Goal: Task Accomplishment & Management: Use online tool/utility

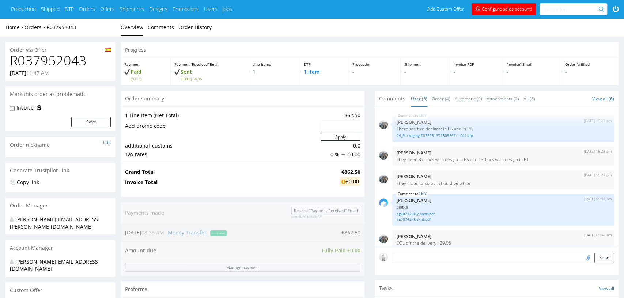
scroll to position [32, 0]
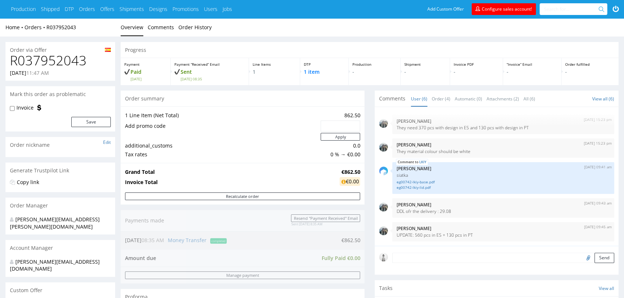
click at [46, 62] on h1 "R037952043" at bounding box center [60, 60] width 101 height 15
copy h1 "R037952043"
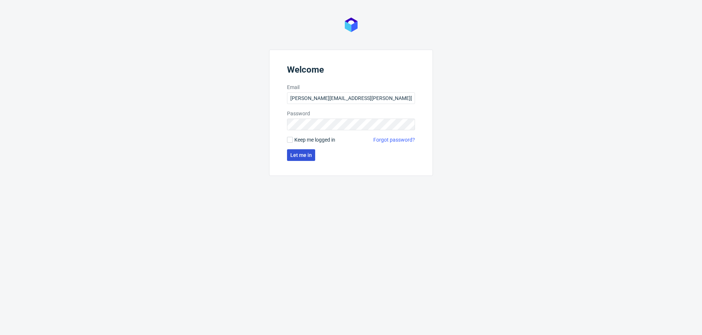
click at [301, 157] on span "Let me in" at bounding box center [301, 155] width 22 height 5
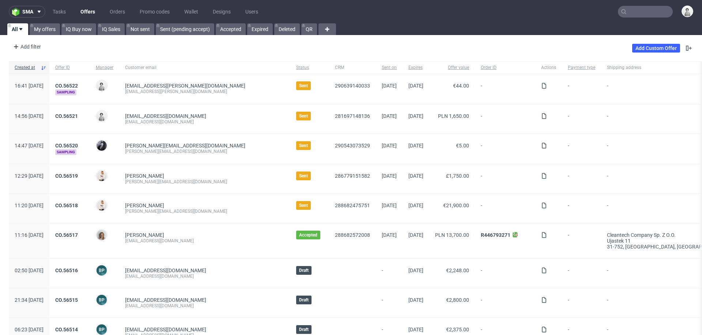
click at [632, 11] on input "text" at bounding box center [645, 12] width 55 height 12
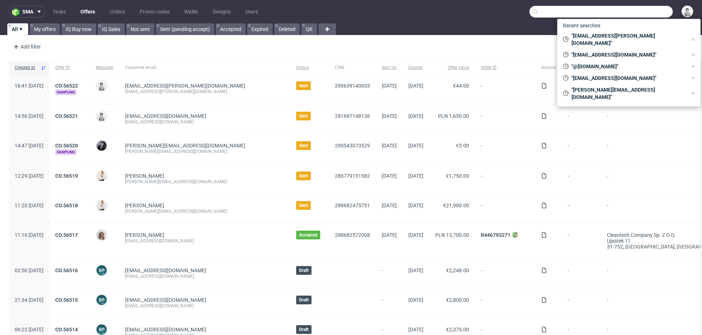
paste input "R037952043"
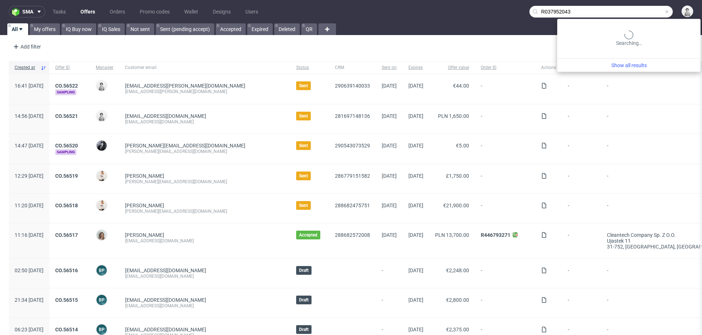
type input "R037952043"
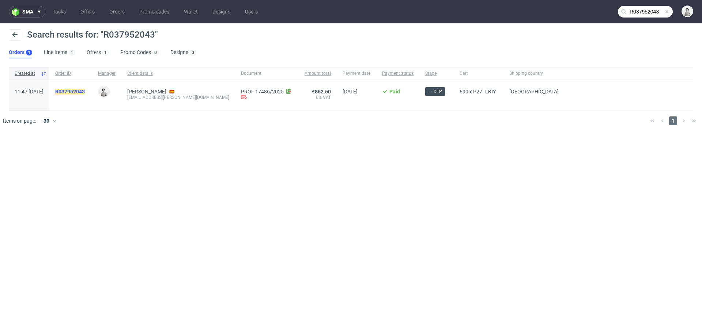
click at [85, 90] on mark "R037952043" at bounding box center [70, 92] width 30 height 6
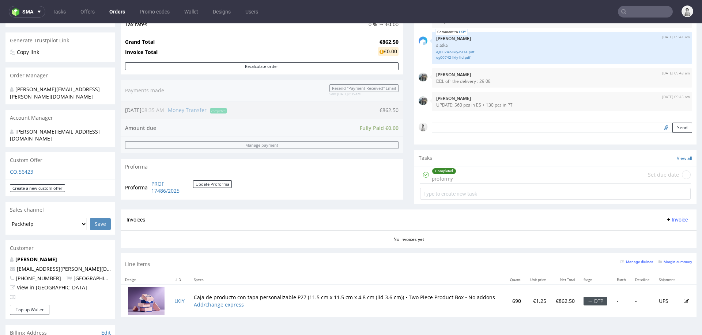
scroll to position [141, 0]
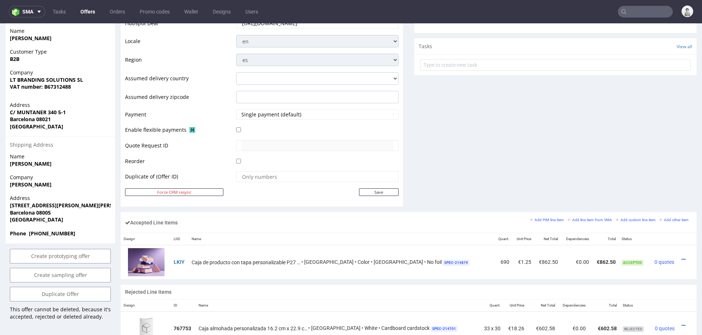
scroll to position [269, 0]
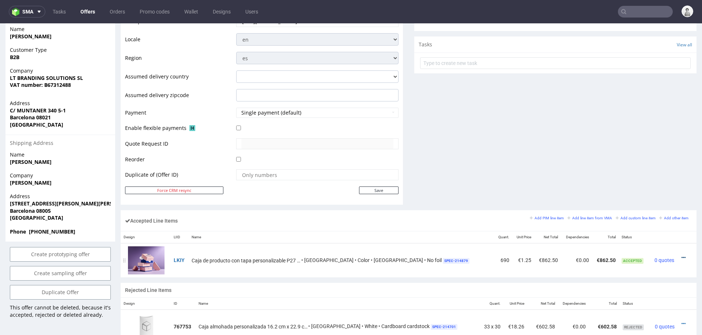
click at [681, 256] on icon at bounding box center [683, 257] width 4 height 5
click at [661, 218] on span "Duplicate Item" at bounding box center [653, 215] width 53 height 7
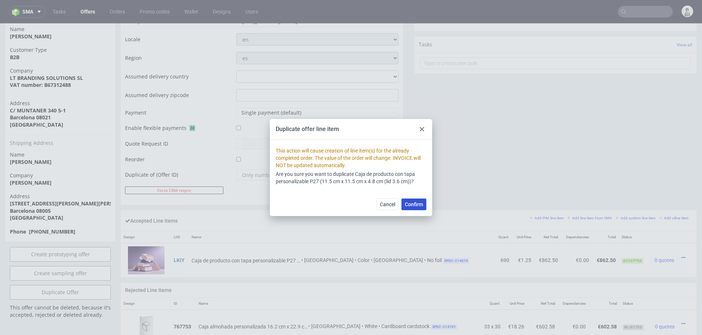
click at [417, 206] on span "Confirm" at bounding box center [413, 204] width 18 height 5
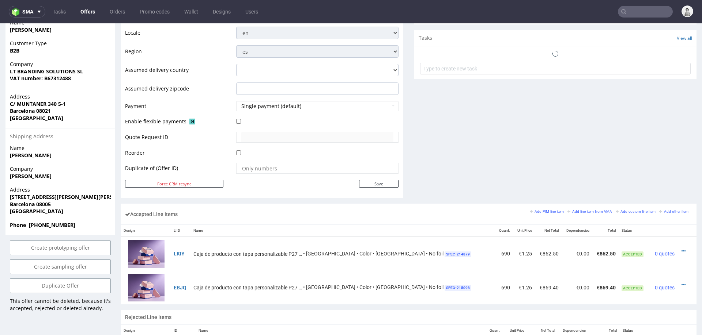
scroll to position [278, 0]
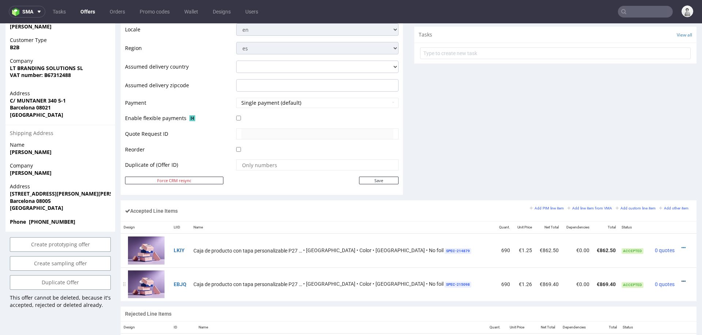
click at [681, 280] on icon at bounding box center [683, 281] width 4 height 5
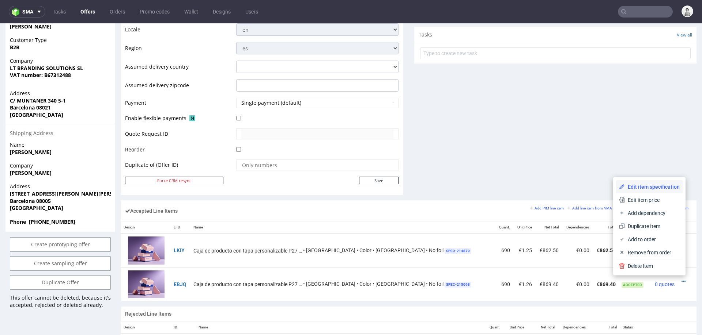
click at [643, 185] on span "Edit item specification" at bounding box center [651, 186] width 55 height 7
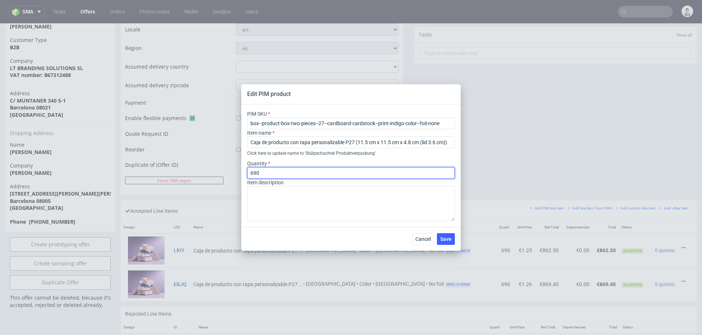
click at [269, 173] on input "690" at bounding box center [351, 173] width 208 height 12
type input "130"
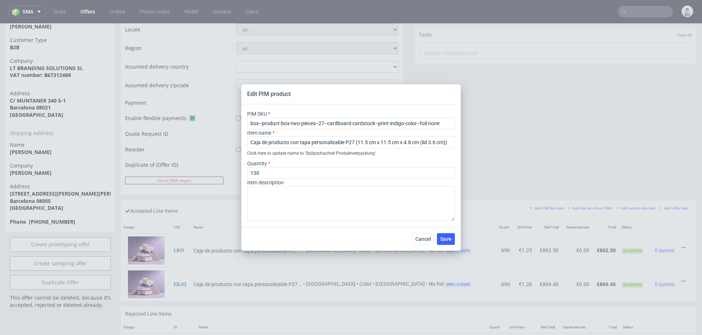
click at [323, 241] on div "Cancel Save" at bounding box center [350, 239] width 219 height 24
click at [447, 238] on span "Save" at bounding box center [445, 239] width 11 height 5
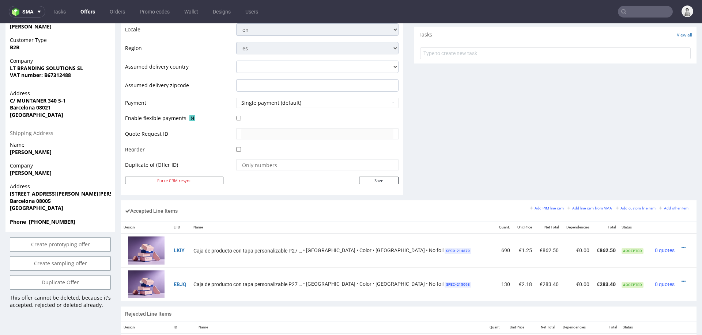
scroll to position [279, 0]
click at [681, 280] on icon at bounding box center [683, 281] width 4 height 5
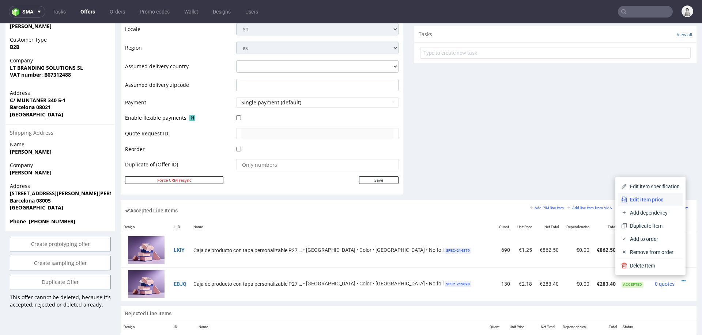
click at [660, 198] on span "Edit item price" at bounding box center [653, 199] width 53 height 7
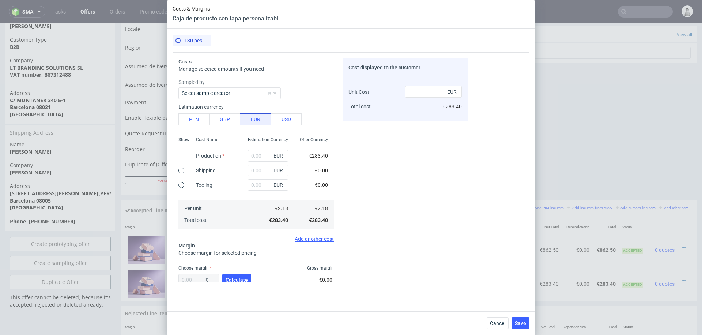
type input "283.4"
type input "0"
click at [200, 122] on button "PLN" at bounding box center [193, 120] width 31 height 12
type input "0.51"
click at [267, 155] on input "283.4" at bounding box center [268, 156] width 40 height 12
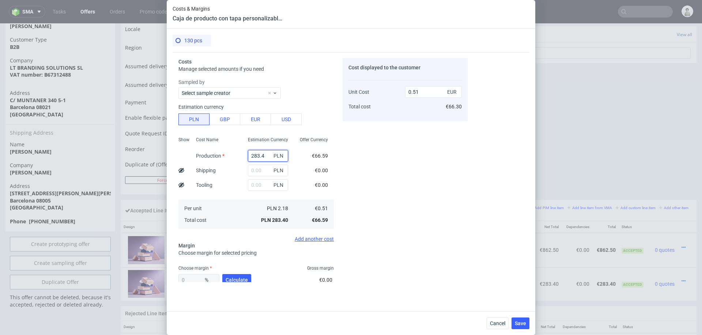
click at [267, 155] on input "283.4" at bounding box center [268, 156] width 40 height 12
type input "500"
type input "0.9"
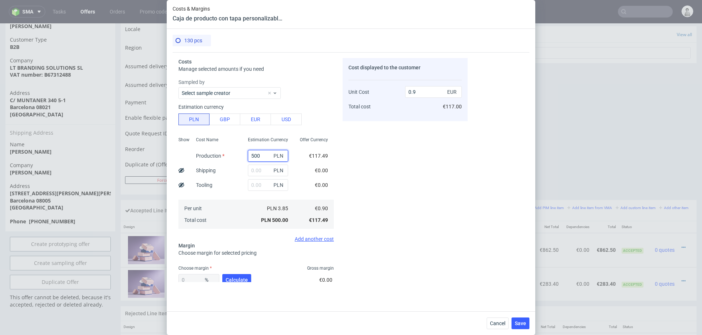
click at [264, 155] on input "500" at bounding box center [268, 156] width 40 height 12
type input "800"
type input "1.45"
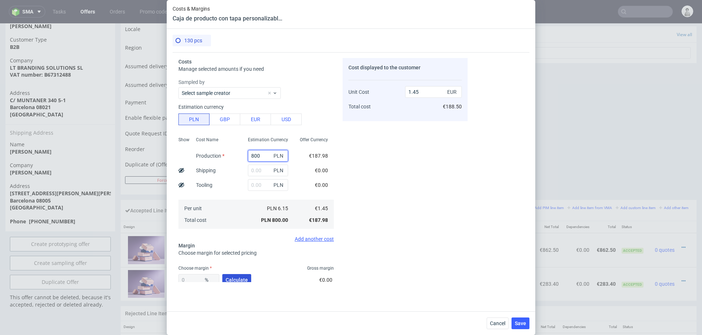
type input "800"
click at [231, 278] on span "Calculate" at bounding box center [236, 280] width 22 height 5
type input "50.49"
type input "2.92"
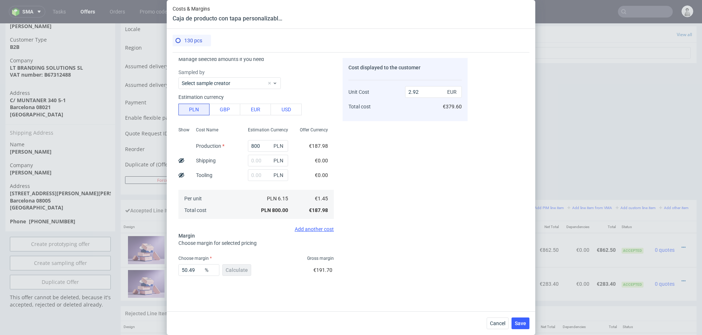
scroll to position [23, 0]
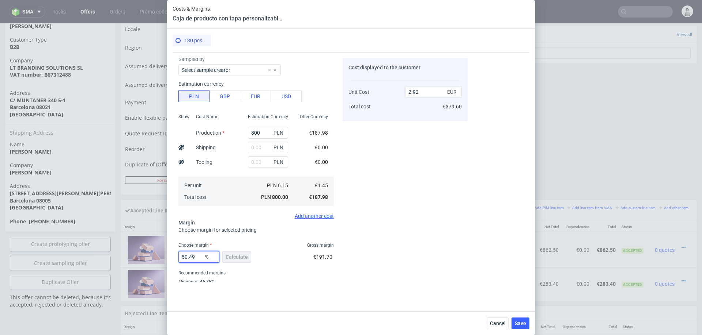
click at [193, 255] on input "50.49" at bounding box center [198, 257] width 41 height 12
type input "35"
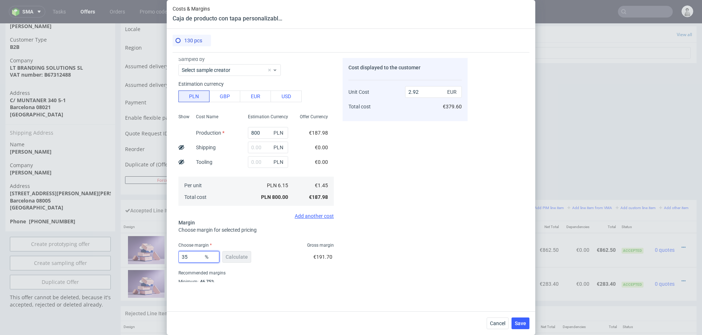
type input "2.22"
type input "30"
type input "2.07"
type input "3"
type input "29"
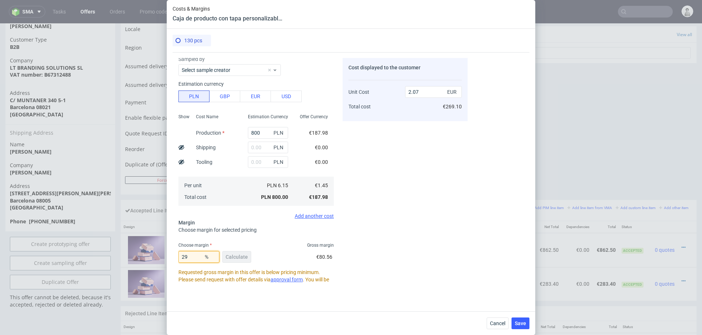
type input "2.04"
type input "29.5"
type input "2.05"
type input "29.8"
type input "2.06"
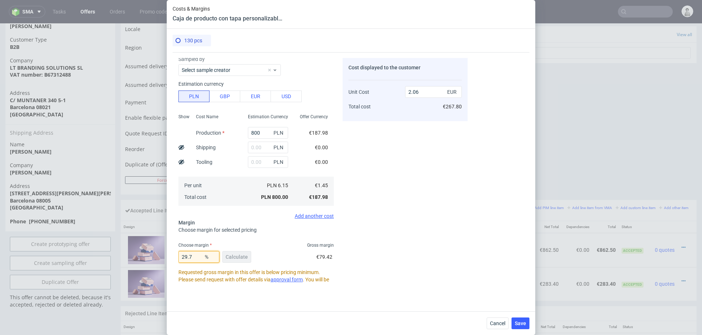
type input "29.7"
click at [435, 115] on div "2.06 EUR €267.80" at bounding box center [433, 96] width 57 height 38
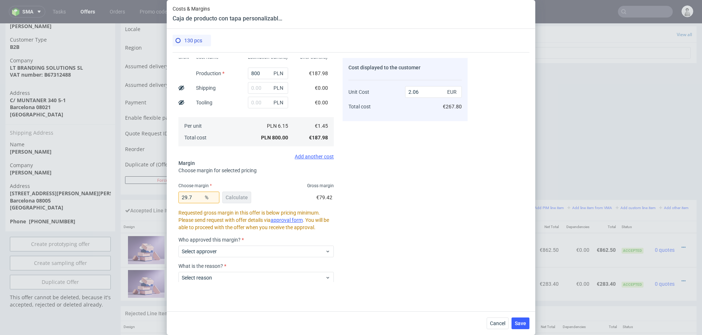
scroll to position [123, 0]
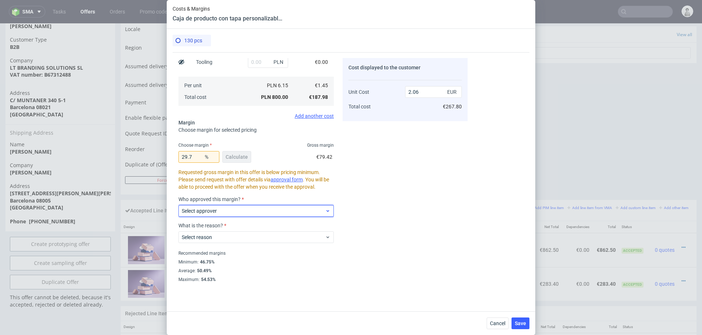
click at [288, 210] on span "Select approver" at bounding box center [253, 211] width 143 height 7
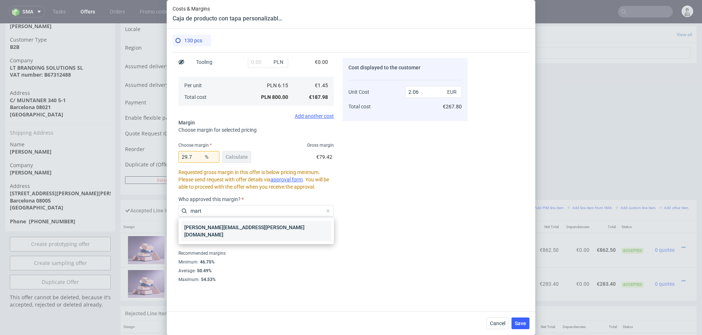
type input "mart"
click at [240, 225] on div "marta.kozlowska@packhelp.com" at bounding box center [255, 231] width 149 height 20
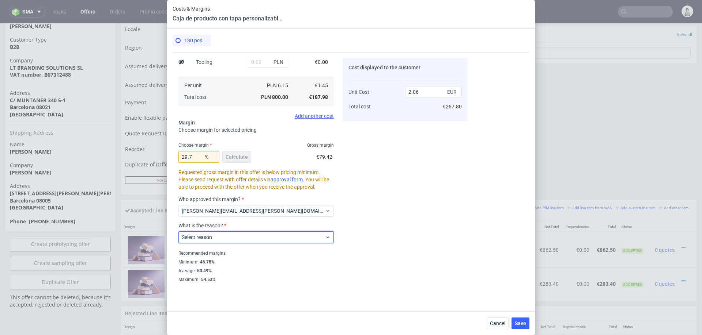
click at [236, 239] on span "Select reason" at bounding box center [253, 237] width 143 height 7
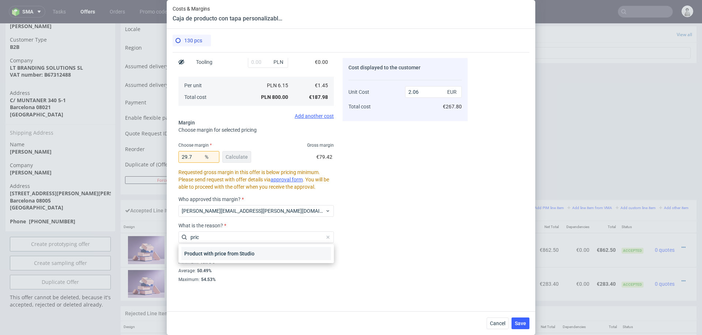
type input "pric"
click at [232, 254] on div "Product with price from Studio" at bounding box center [255, 253] width 149 height 13
click at [409, 237] on div "Cost displayed to the customer Unit Cost Total cost 2.06 EUR €267.80" at bounding box center [404, 170] width 125 height 224
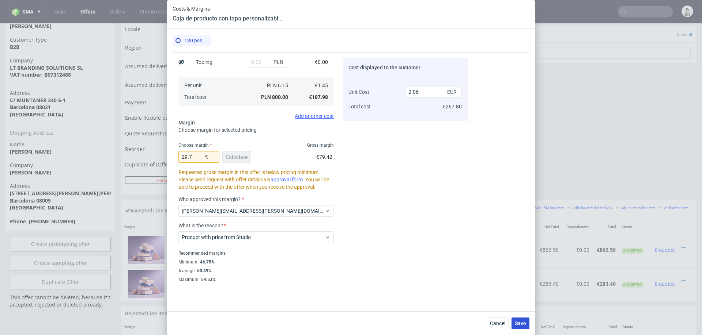
click at [521, 324] on span "Save" at bounding box center [519, 323] width 11 height 5
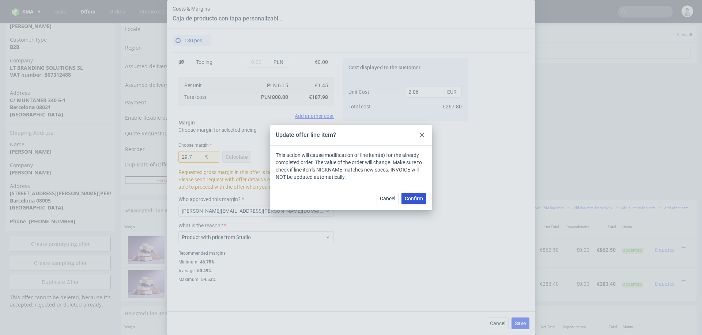
click at [409, 196] on span "Confirm" at bounding box center [413, 198] width 18 height 5
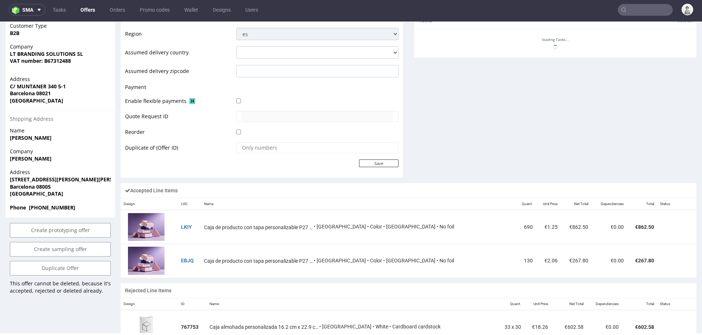
scroll to position [300, 0]
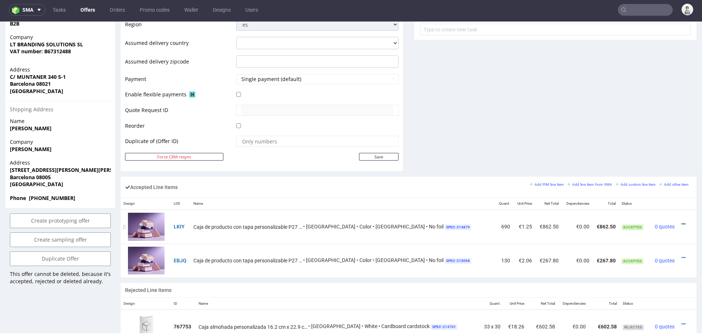
click at [681, 222] on icon at bounding box center [683, 224] width 4 height 5
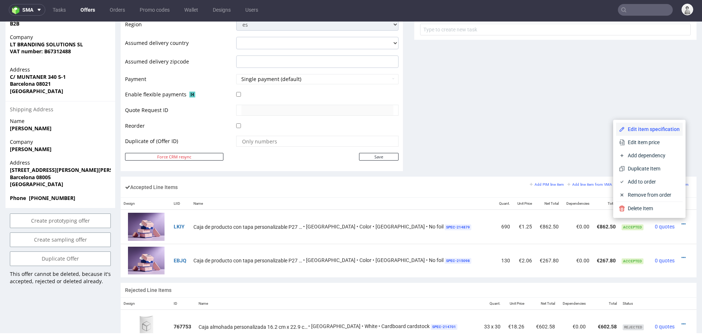
click at [659, 134] on li "Edit item specification" at bounding box center [649, 129] width 67 height 13
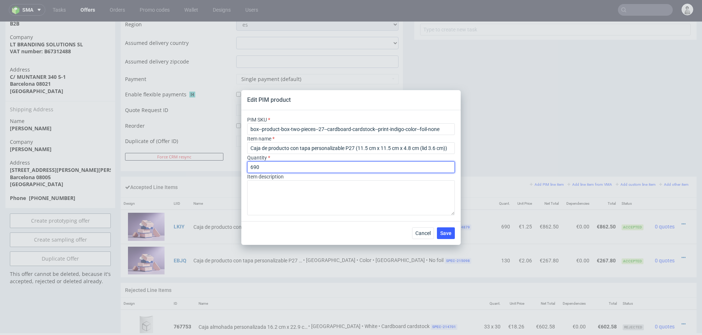
click at [277, 164] on input "690" at bounding box center [351, 168] width 208 height 12
type input "560"
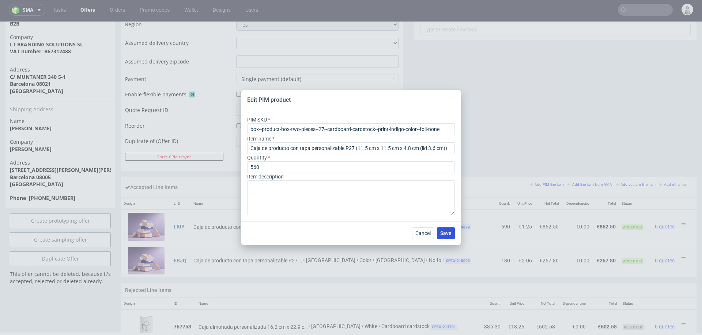
click at [444, 232] on span "Save" at bounding box center [445, 233] width 11 height 5
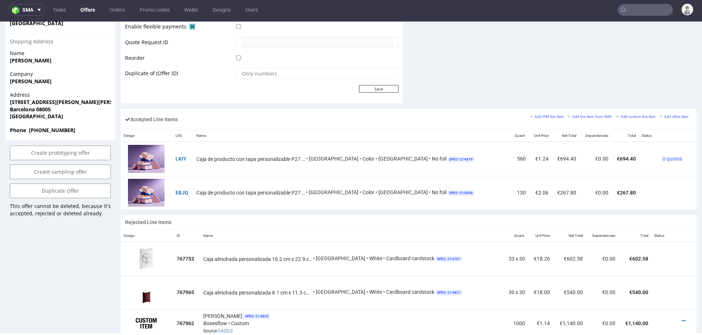
scroll to position [371, 0]
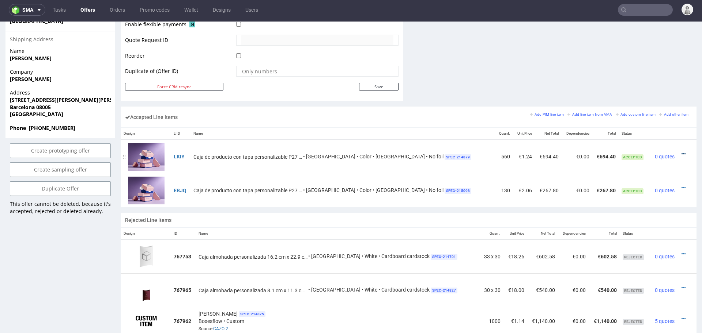
click at [681, 153] on icon at bounding box center [683, 154] width 4 height 5
click at [658, 72] on span "Edit item price" at bounding box center [653, 72] width 53 height 7
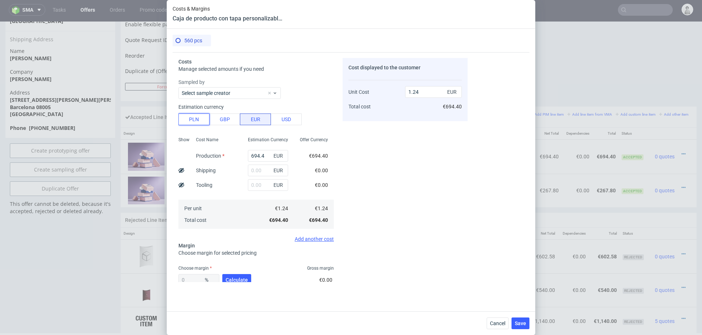
click at [199, 119] on button "PLN" at bounding box center [193, 120] width 31 height 12
type input "0.29"
click at [264, 159] on input "694.4" at bounding box center [268, 156] width 40 height 12
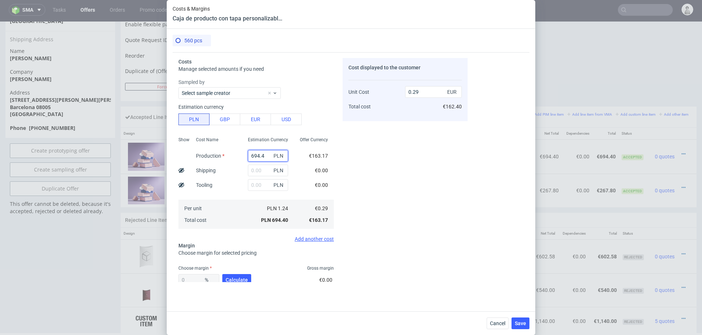
click at [264, 159] on input "694.4" at bounding box center [268, 156] width 40 height 12
type input "1500"
type input "0.63"
type input "1500"
click at [236, 280] on span "Calculate" at bounding box center [236, 280] width 22 height 5
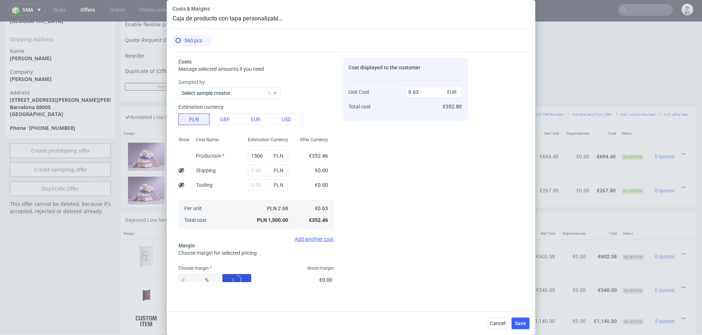
type input "46.31"
type input "1.17"
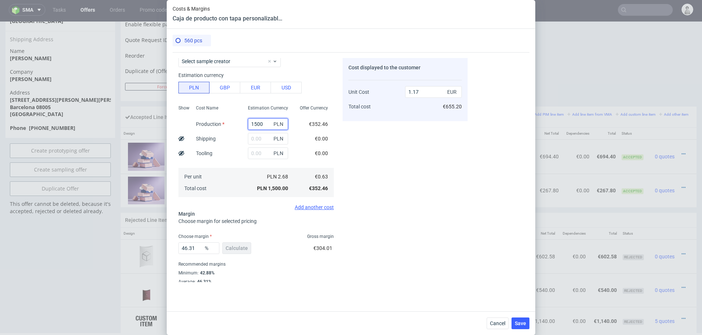
click at [259, 124] on input "1500" at bounding box center [268, 124] width 40 height 12
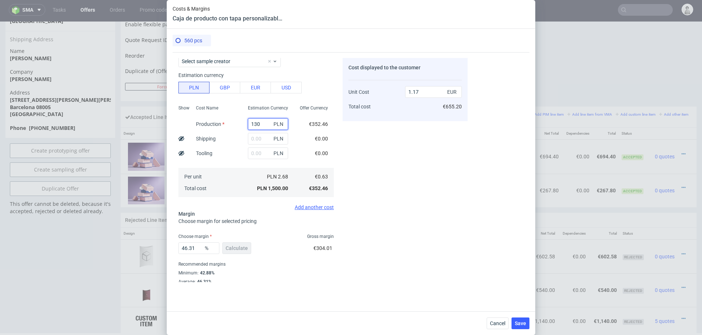
type input "1300"
type input "1.02"
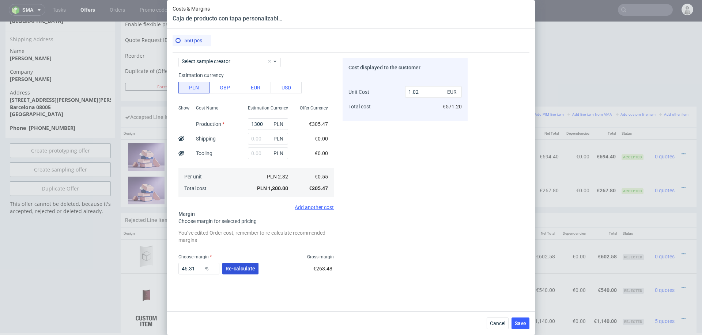
click at [230, 273] on button "Re-calculate" at bounding box center [240, 269] width 36 height 12
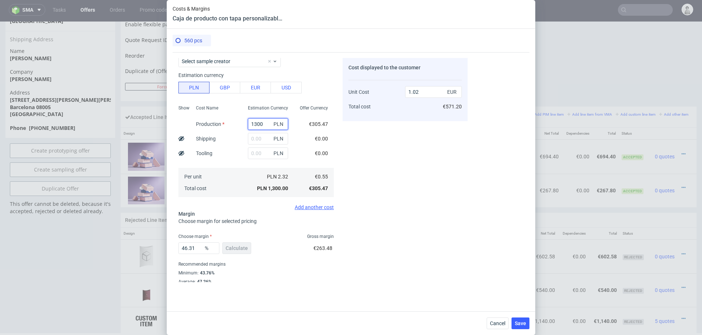
click at [261, 124] on input "1300" at bounding box center [268, 124] width 40 height 12
type input "1400"
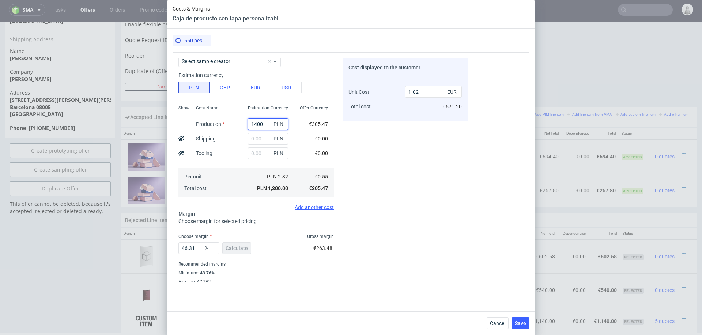
type input "1.09"
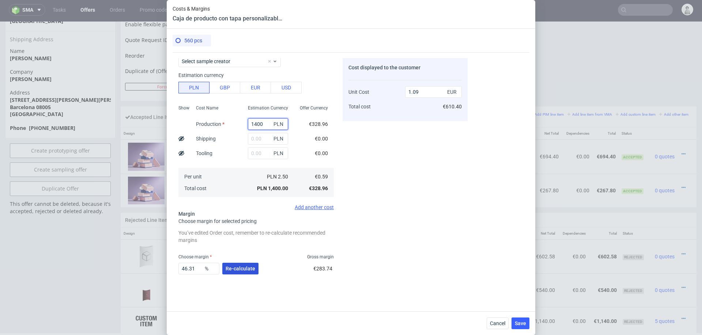
type input "1400"
click at [238, 273] on button "Re-calculate" at bounding box center [240, 269] width 36 height 12
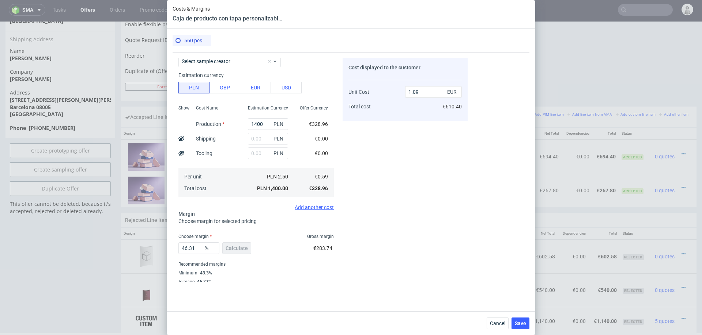
scroll to position [43, 0]
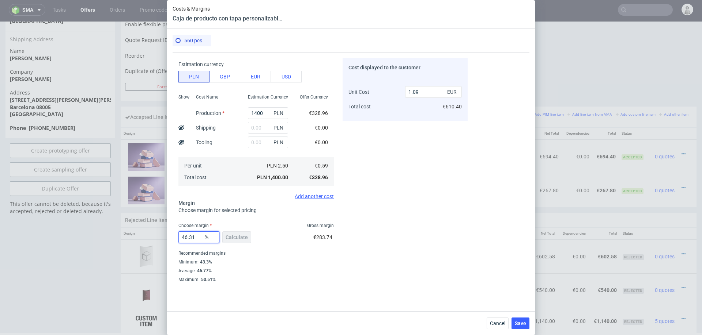
click at [190, 237] on input "46.31" at bounding box center [198, 238] width 41 height 12
type input "40"
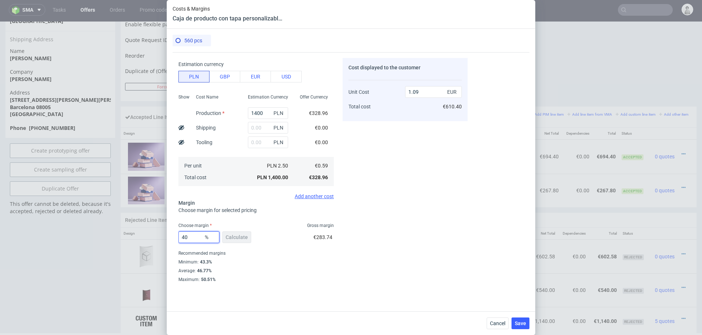
type input "0.98"
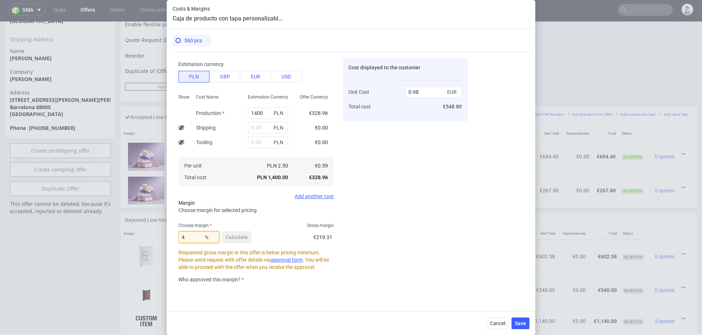
type input "44"
type input "1.05"
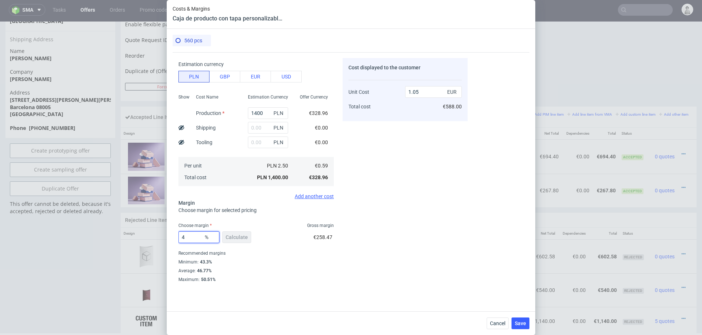
type input "45"
type input "1.07"
type input "44"
type input "1.05"
type input "44.5"
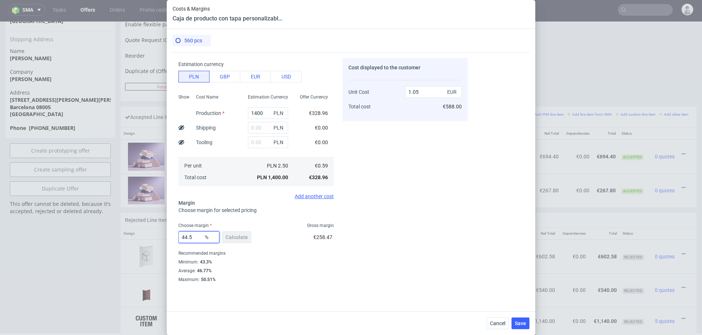
type input "1.06"
type input "44.9"
type input "1.07"
type input "44.8"
type input "1.06"
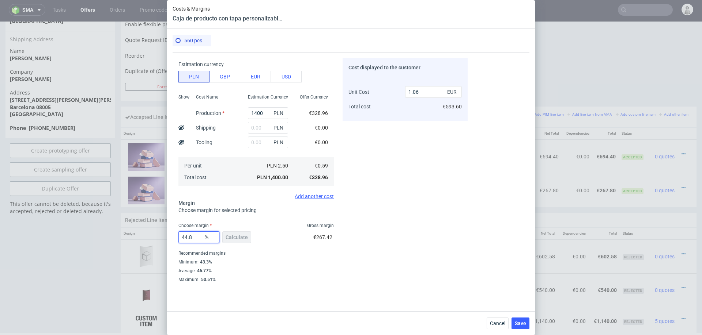
type input "44.86"
type input "1.07"
type input "44.84"
type input "1.06"
type input "44.84"
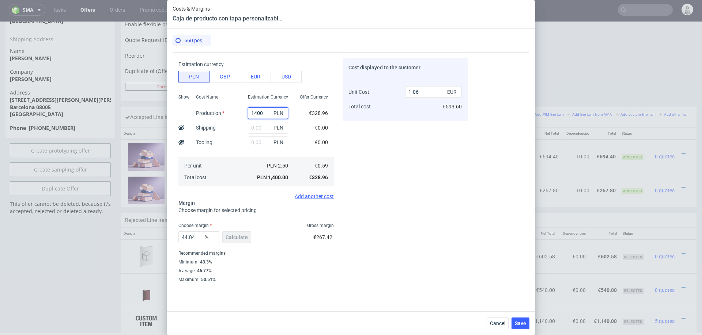
click at [258, 111] on input "1400" at bounding box center [268, 113] width 40 height 12
type input "1410"
type input "1.07"
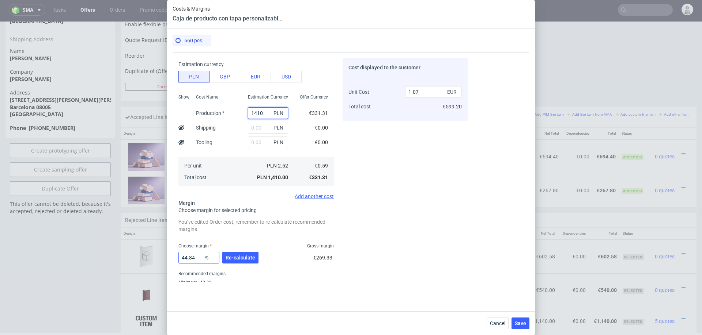
type input "1410"
click at [197, 257] on input "44.84" at bounding box center [198, 258] width 41 height 12
type input "44.8"
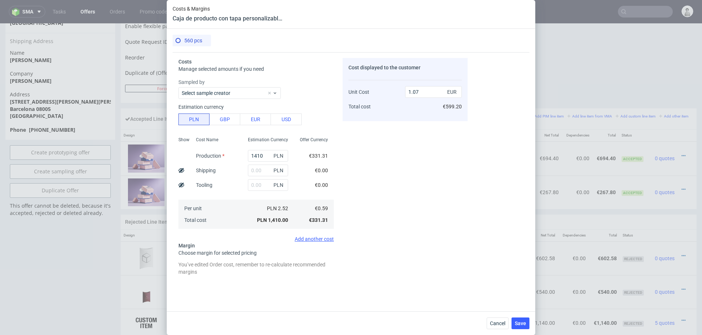
scroll to position [43, 0]
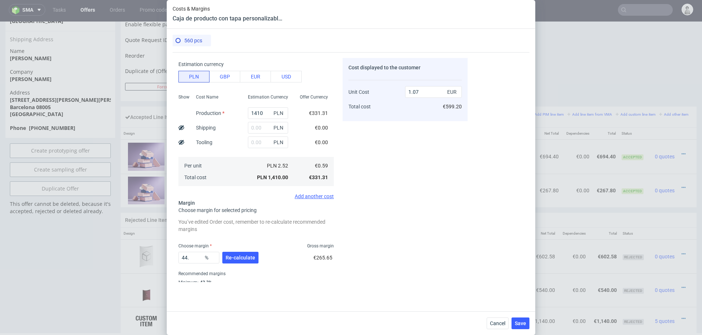
type input "44"
type input "1.06"
type input "44.5"
type input "1.07"
type input "44.3"
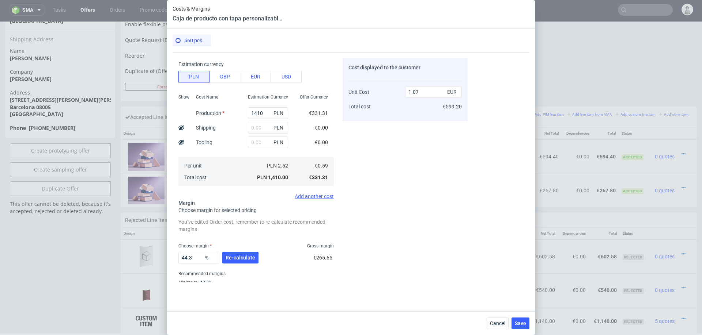
type input "1.06"
type input "44.3"
click at [260, 128] on input "text" at bounding box center [268, 128] width 40 height 12
type input "10"
type input "1.07"
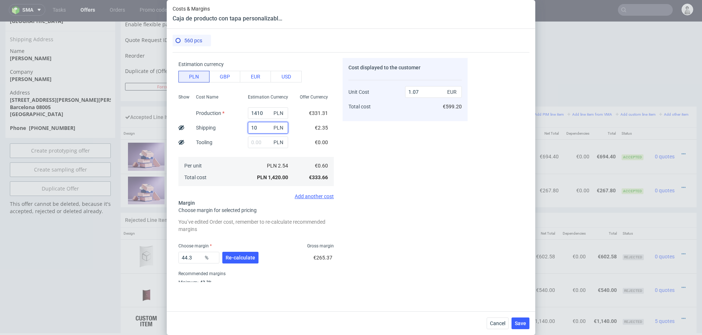
type input "1"
type input "4"
type input "1.06"
type input "5"
type input "6"
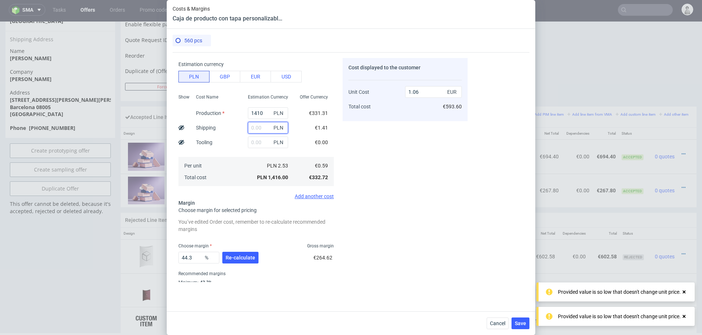
type input "7"
type input "8"
type input "9"
type input "1.07"
type input "1.06"
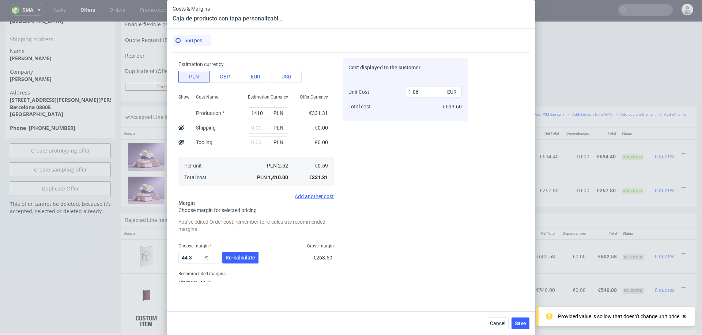
click at [450, 179] on div "Cost displayed to the customer Unit Cost Total cost 1.06 EUR €593.60" at bounding box center [404, 170] width 125 height 224
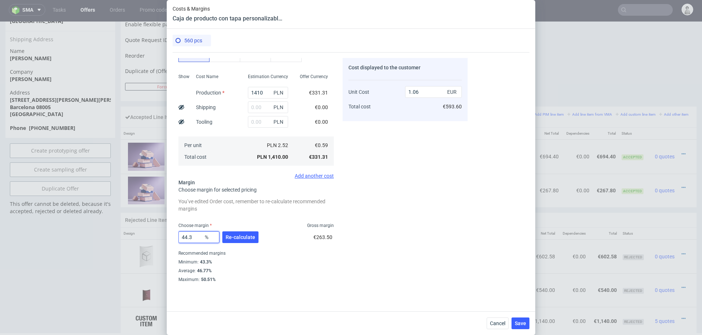
click at [194, 238] on input "44.3" at bounding box center [198, 238] width 41 height 12
type input "44.3"
click at [387, 238] on div "Cost displayed to the customer Unit Cost Total cost 1.06 EUR €593.60" at bounding box center [404, 170] width 125 height 224
click at [519, 322] on span "Save" at bounding box center [519, 323] width 11 height 5
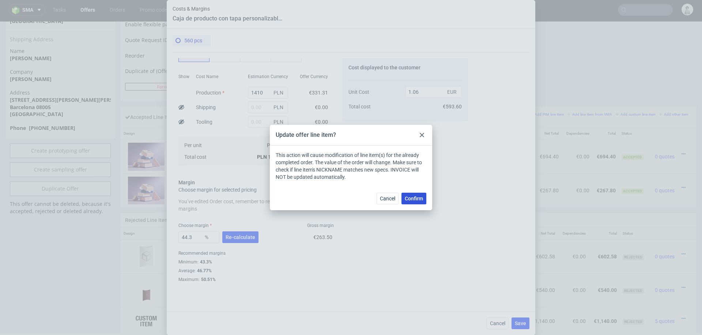
click at [410, 194] on button "Confirm" at bounding box center [413, 199] width 25 height 12
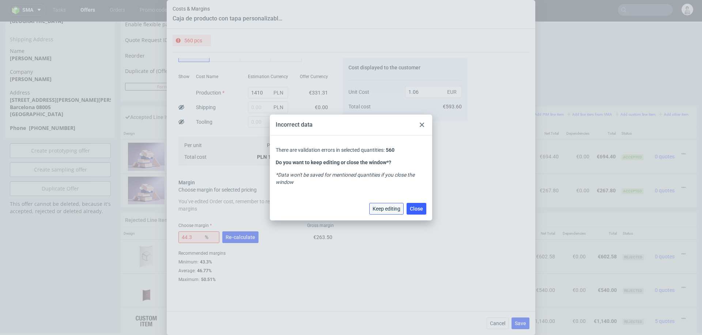
click at [396, 210] on span "Keep editing" at bounding box center [386, 208] width 28 height 5
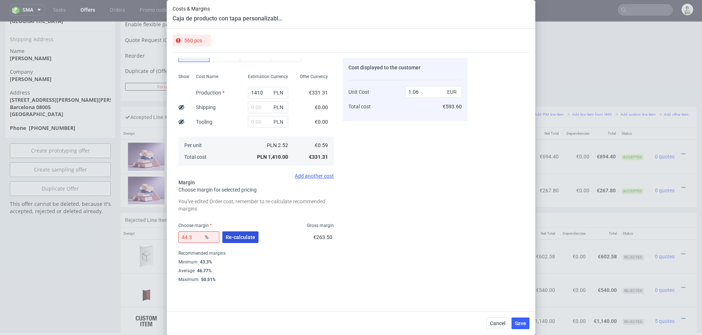
click at [229, 239] on span "Re-calculate" at bounding box center [240, 237] width 30 height 5
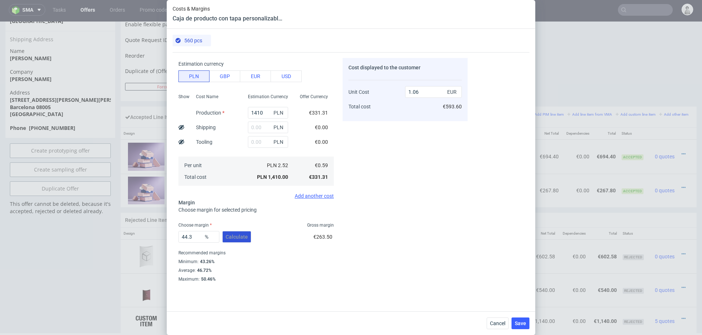
scroll to position [43, 0]
click at [517, 323] on span "Save" at bounding box center [519, 323] width 11 height 5
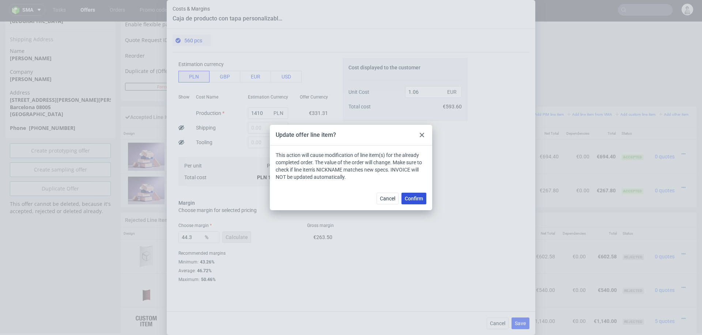
click at [415, 193] on button "Confirm" at bounding box center [413, 199] width 25 height 12
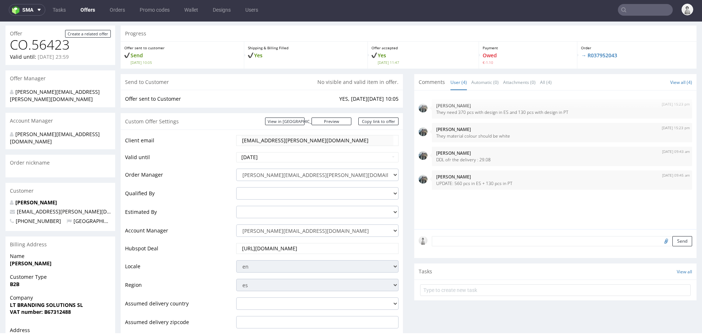
scroll to position [32, 0]
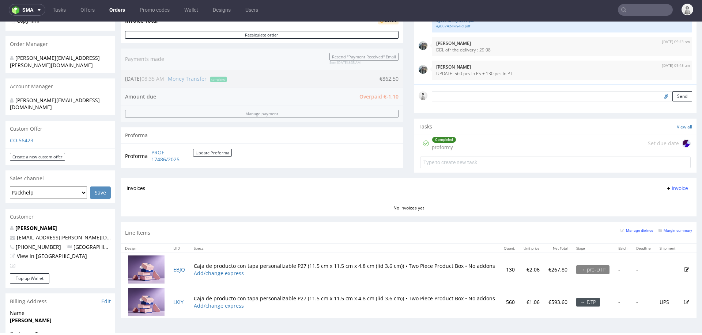
scroll to position [360, 0]
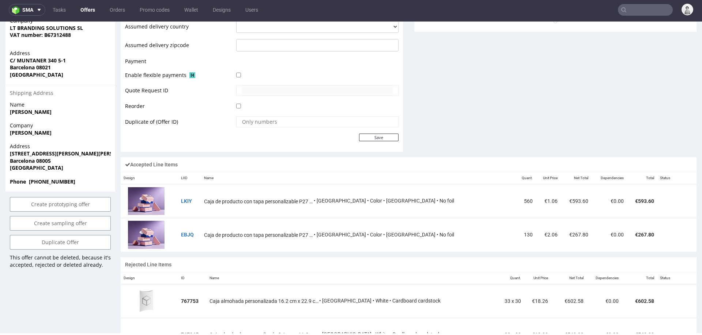
scroll to position [325, 0]
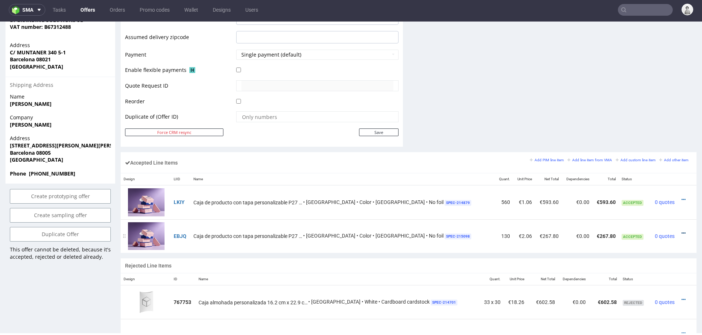
click at [681, 232] on icon at bounding box center [683, 233] width 4 height 5
click at [652, 151] on span "Edit item price" at bounding box center [653, 151] width 53 height 7
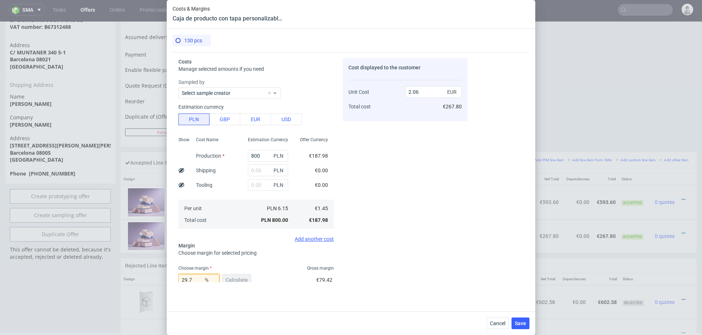
click at [199, 279] on input "29.7" at bounding box center [198, 280] width 41 height 12
type input "29"
type input "2.04"
type input "2"
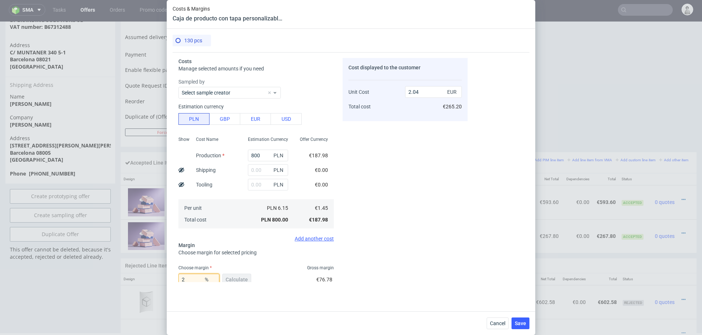
type input "1.48"
type input "30"
type input "2.07"
type input "30"
click at [380, 254] on div "Cost displayed to the customer Unit Cost Total cost 2.07 EUR €269.10" at bounding box center [404, 170] width 125 height 224
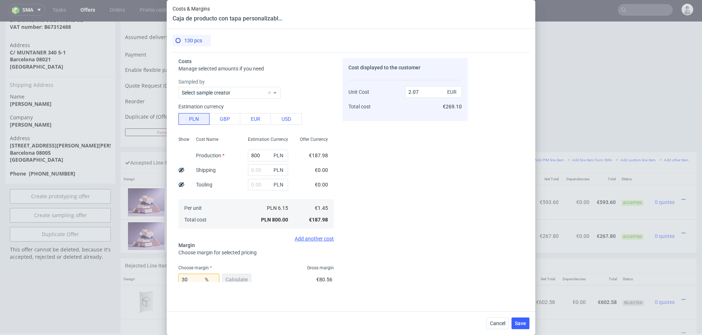
scroll to position [26, 0]
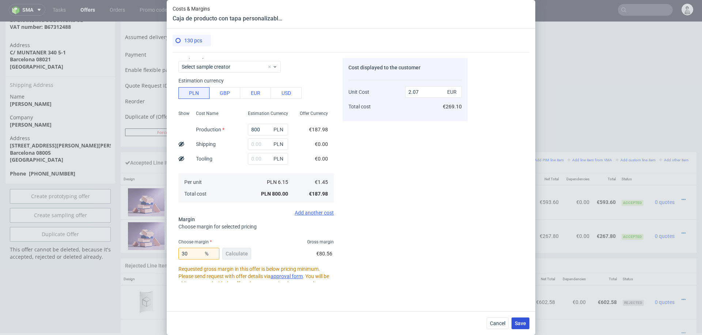
click at [516, 322] on span "Save" at bounding box center [519, 323] width 11 height 5
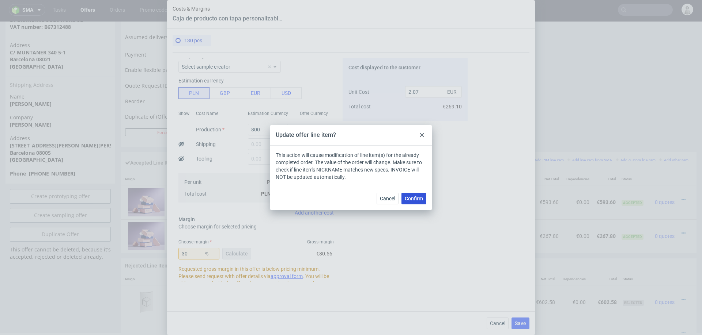
click at [412, 199] on span "Confirm" at bounding box center [413, 198] width 18 height 5
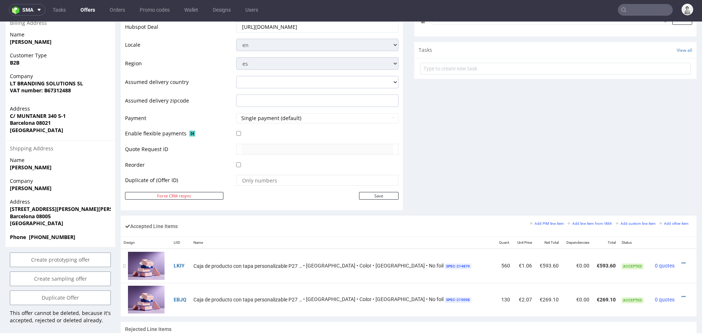
scroll to position [0, 0]
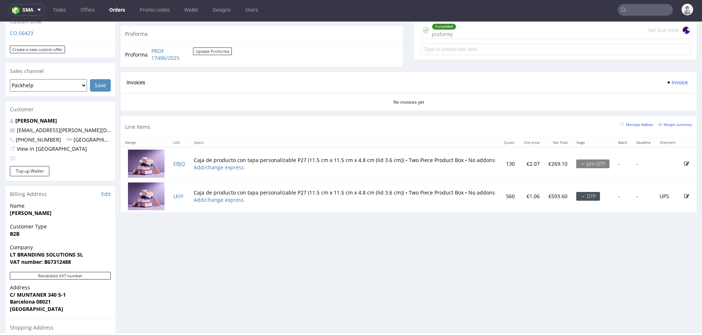
scroll to position [274, 0]
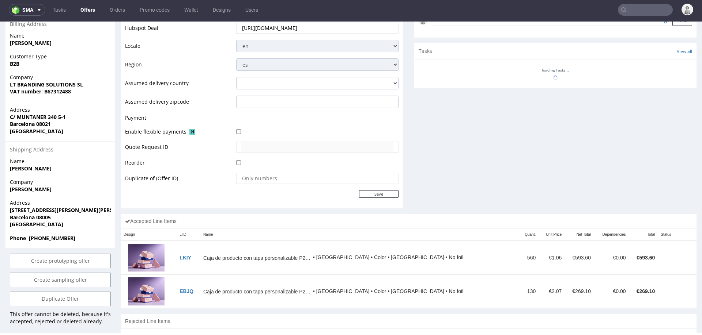
scroll to position [262, 0]
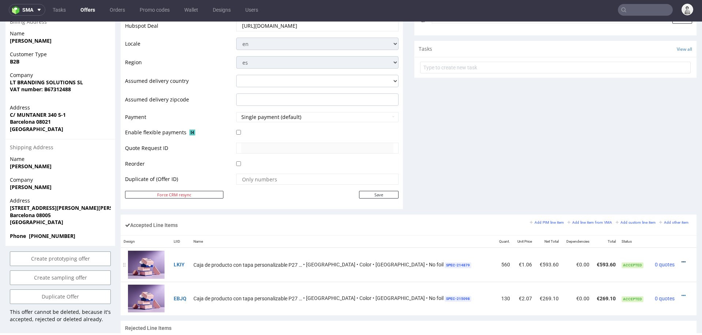
click at [681, 260] on icon at bounding box center [683, 262] width 4 height 5
click at [634, 178] on span "Edit item price" at bounding box center [653, 180] width 53 height 7
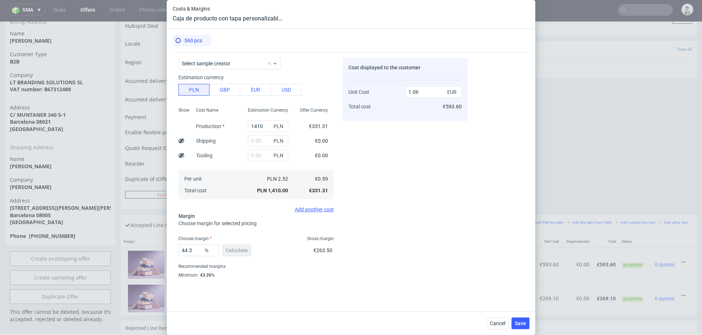
scroll to position [34, 0]
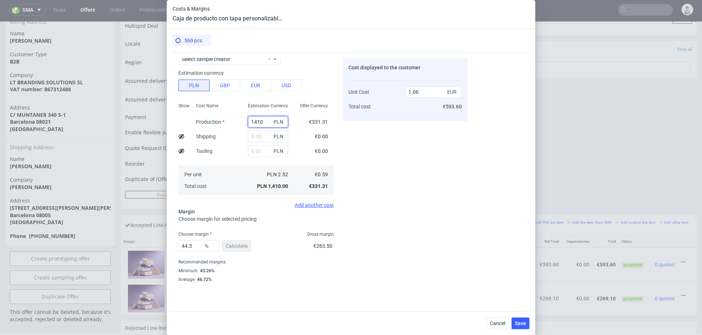
click at [268, 125] on input "1410" at bounding box center [268, 122] width 40 height 12
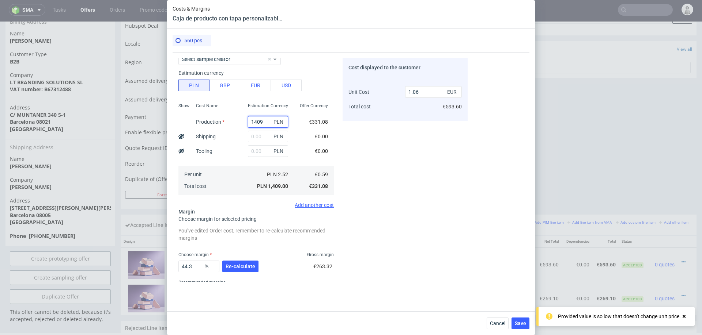
type input "140"
type input "0.11"
type input "1400"
type input "1.05"
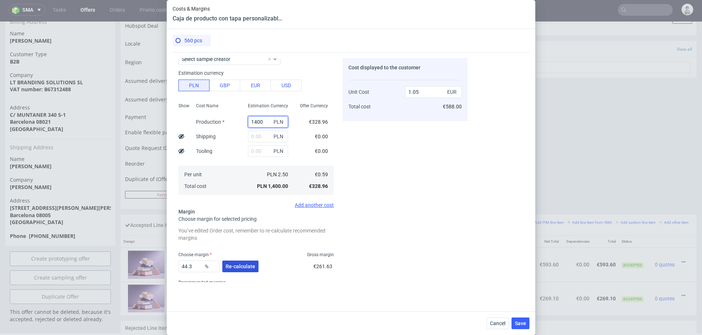
type input "1400"
click at [231, 267] on span "Re-calculate" at bounding box center [240, 266] width 30 height 5
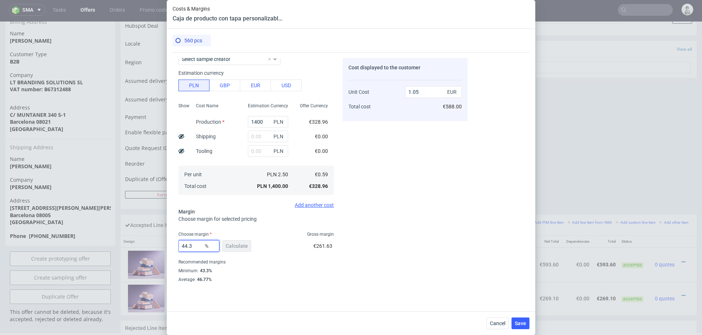
click at [196, 248] on input "44.3" at bounding box center [198, 246] width 41 height 12
type input "444"
type input "-0.17"
type input "44"
type input "1.05"
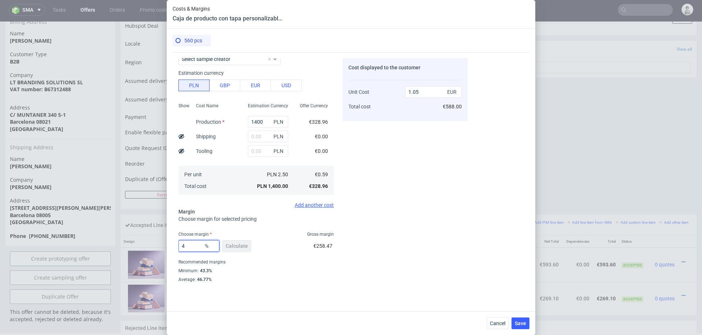
type input "45"
type input "1.07"
type input "44"
type input "1.05"
type input "44.4"
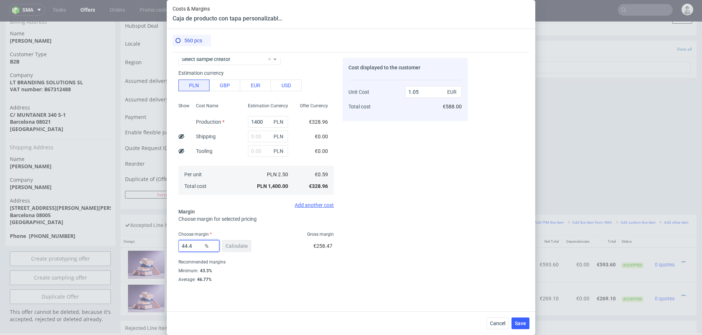
type input "1.06"
type input "44.2"
type input "1.05"
type input "44.4"
type input "1.06"
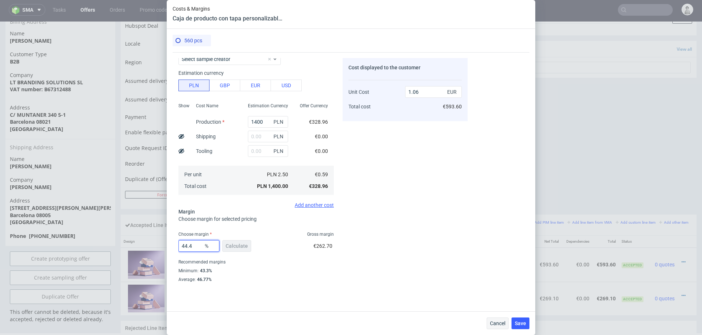
type input "44.4"
click at [497, 320] on button "Cancel" at bounding box center [497, 324] width 22 height 12
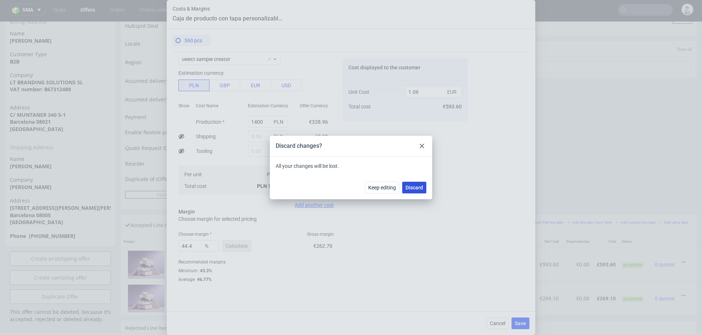
click at [412, 189] on span "Discard" at bounding box center [414, 187] width 18 height 5
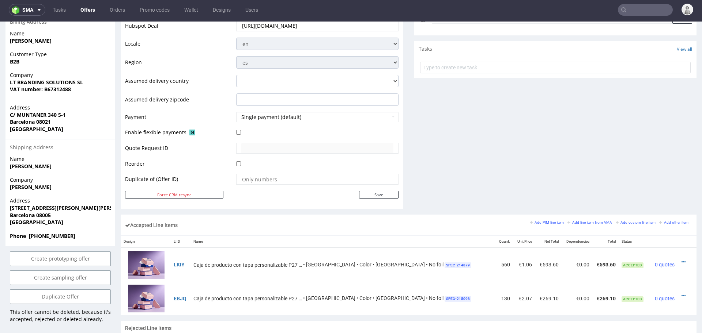
scroll to position [275, 0]
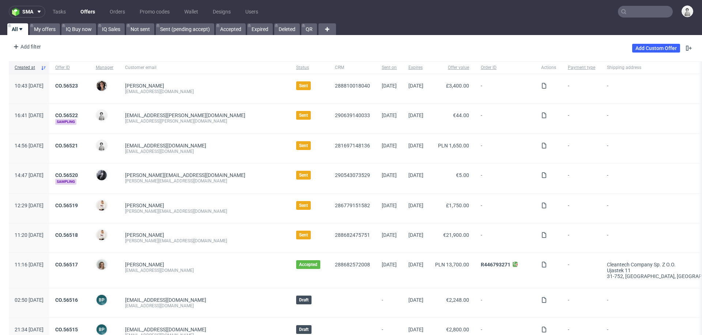
click at [641, 9] on input "text" at bounding box center [645, 12] width 55 height 12
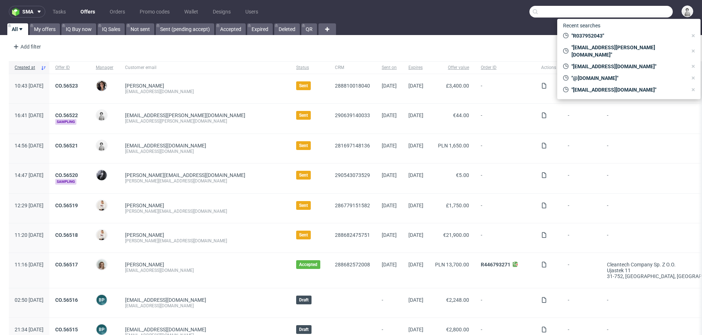
paste input "hello@komunacoffee.com"
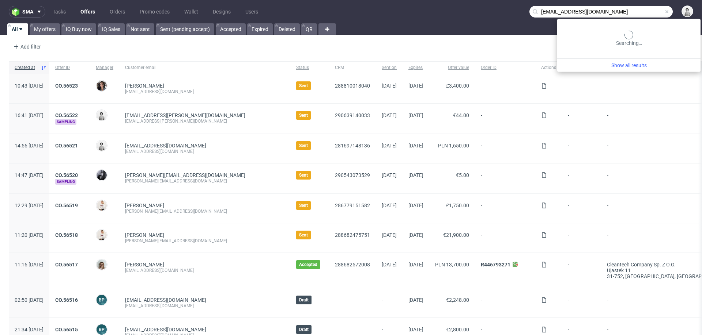
type input "hello@komunacoffee.com"
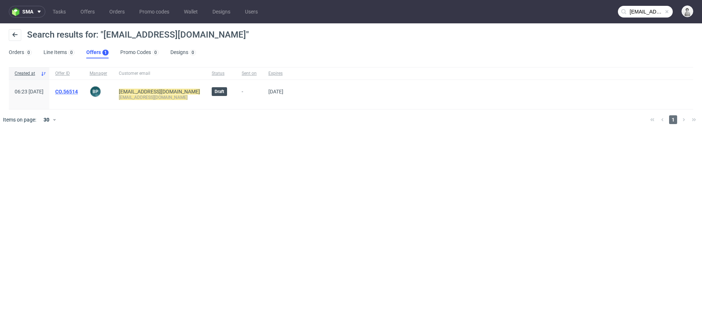
click at [78, 90] on link "CO.56514" at bounding box center [66, 92] width 23 height 6
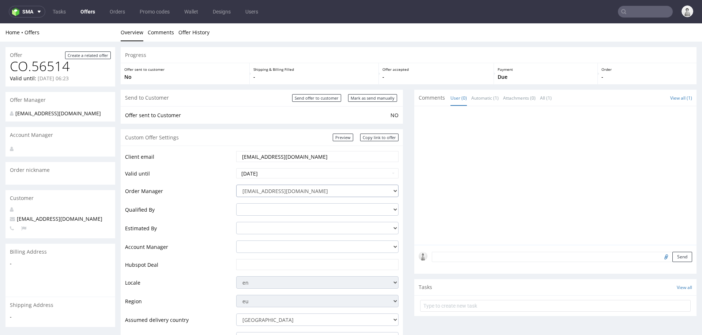
click at [349, 191] on select "integrations@packhelp.com adrian.grudzien@packhelp.com adrian.margula@packhelp.…" at bounding box center [317, 191] width 162 height 12
select select "20998342"
click at [260, 265] on input "text" at bounding box center [317, 265] width 152 height 10
paste input "https://app-eu1.hubspot.com/contacts/25600958/record/0-3/288870988989"
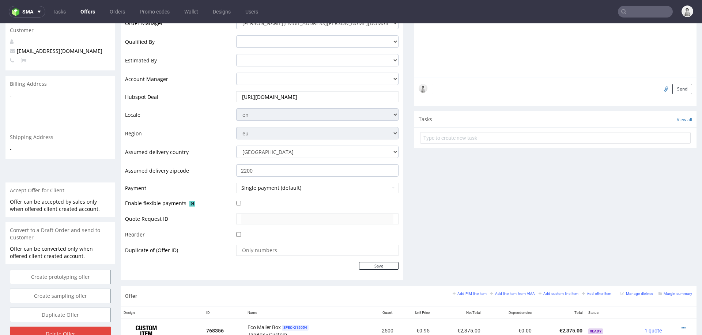
scroll to position [180, 0]
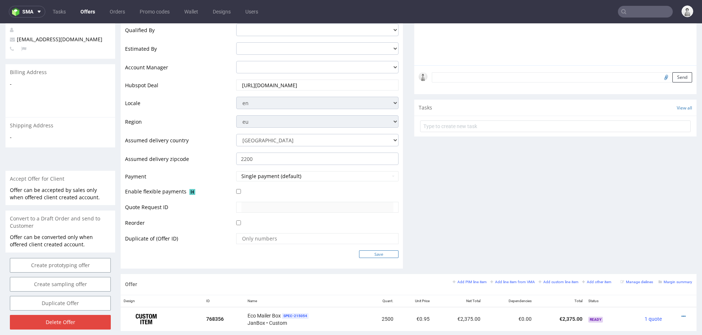
type input "https://app-eu1.hubspot.com/contacts/25600958/record/0-3/288870988989"
click at [373, 255] on input "Save" at bounding box center [378, 255] width 39 height 8
type input "In progress..."
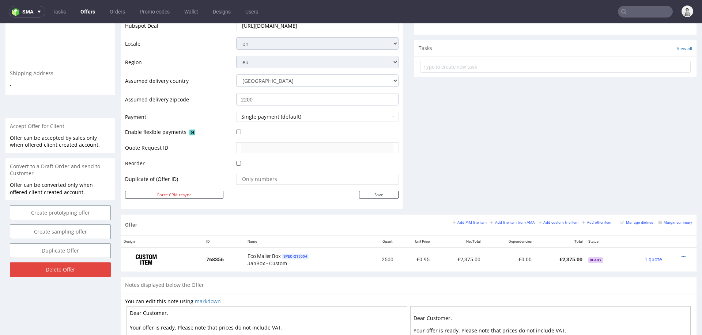
scroll to position [240, 0]
click at [501, 220] on small "Add line item from VMA" at bounding box center [512, 222] width 45 height 4
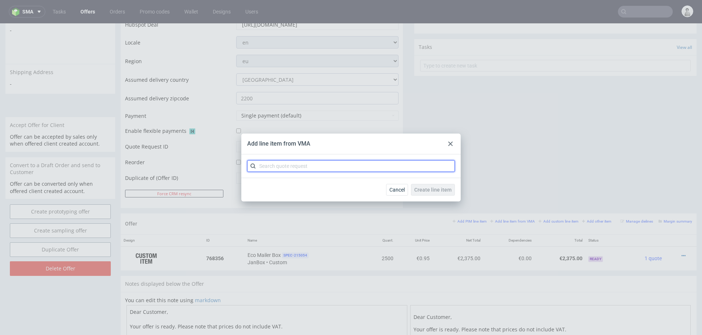
click at [379, 163] on input "text" at bounding box center [351, 166] width 208 height 12
type input "cbbo"
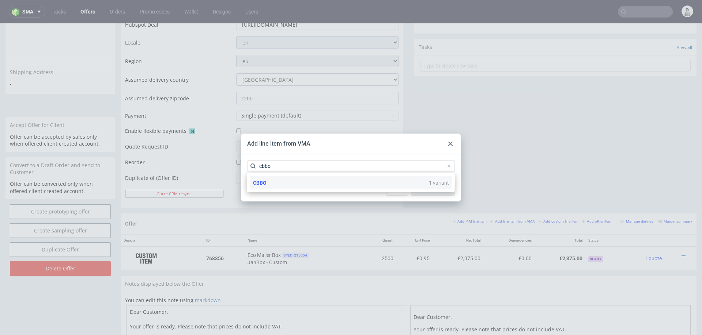
click at [311, 182] on div "CBBO 1 variant" at bounding box center [351, 182] width 202 height 13
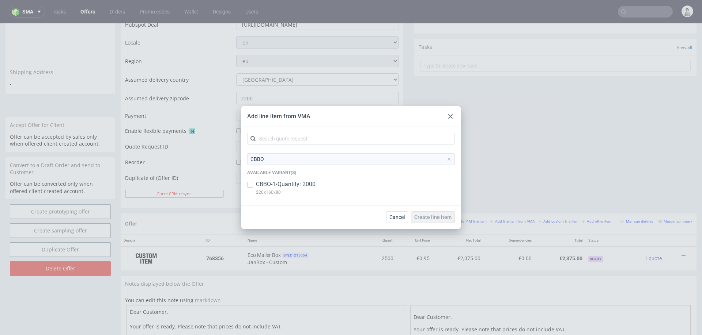
click at [281, 185] on p "CBBO-1 • Quantity: 2000" at bounding box center [286, 185] width 60 height 8
checkbox input "true"
click at [419, 218] on span "Create line item" at bounding box center [432, 217] width 37 height 5
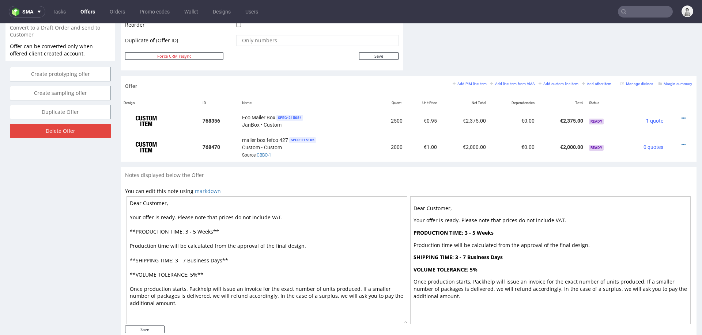
scroll to position [394, 0]
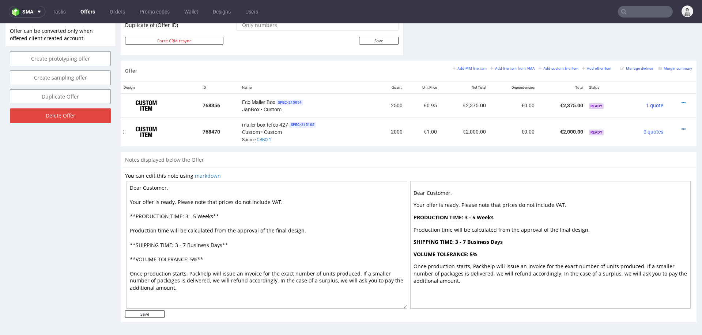
click at [681, 127] on icon at bounding box center [683, 129] width 4 height 5
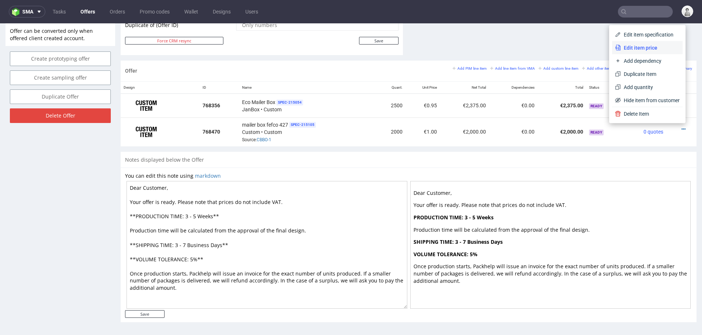
click at [635, 49] on span "Edit item price" at bounding box center [649, 47] width 59 height 7
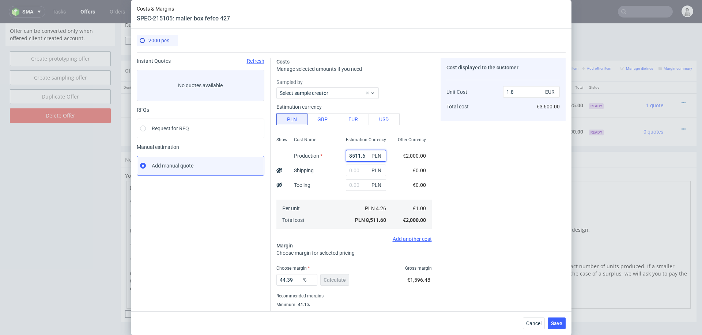
click at [360, 152] on input "8511.6" at bounding box center [366, 156] width 40 height 12
paste input "640.00"
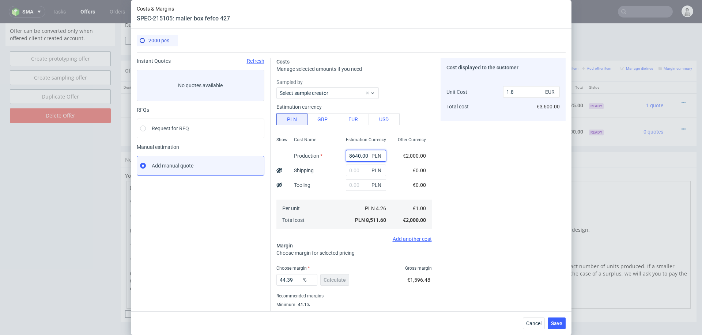
type input "8640"
type input "1.83"
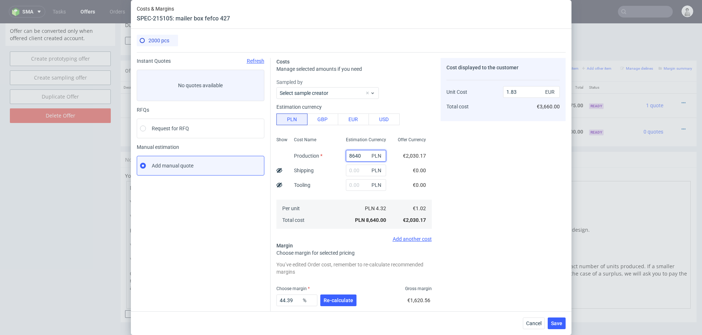
type input "8640"
click at [434, 162] on div "Costs Manage selected amounts if you need Sampled by Select sample creator Esti…" at bounding box center [417, 199] width 295 height 294
click at [352, 172] on input "text" at bounding box center [366, 171] width 40 height 12
type input "100"
type input "1.84"
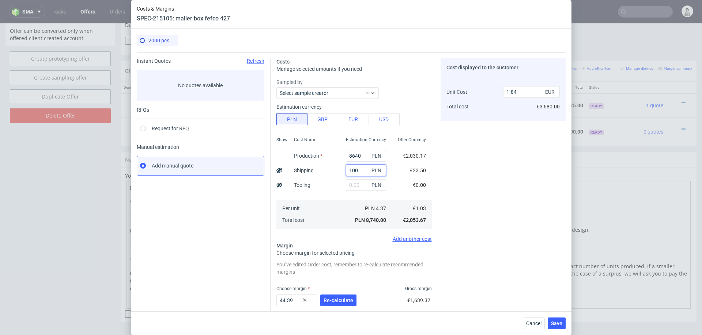
type input "1000"
type input "2.04"
type input "1000"
click at [306, 179] on div "Tooling" at bounding box center [302, 185] width 28 height 15
click at [343, 293] on div "44.39 % Re-calculate" at bounding box center [316, 302] width 81 height 20
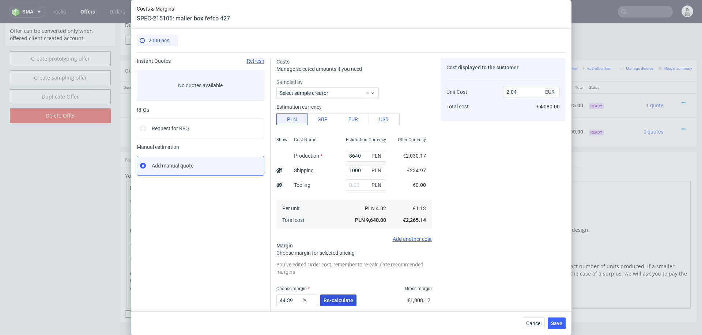
click at [342, 300] on span "Re-calculate" at bounding box center [338, 300] width 30 height 5
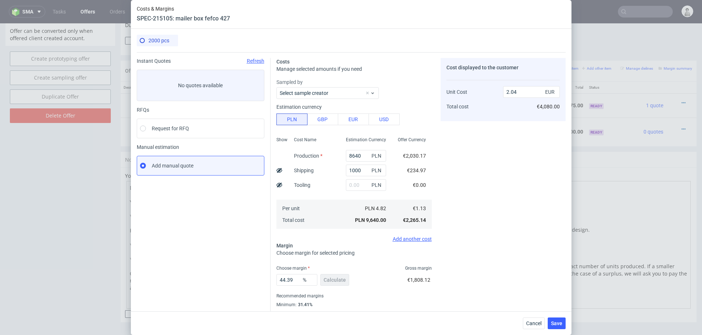
scroll to position [19, 0]
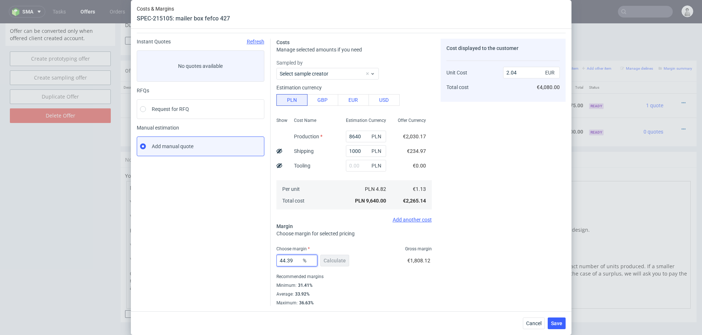
click at [287, 260] on input "44.39" at bounding box center [296, 261] width 41 height 12
type input "32"
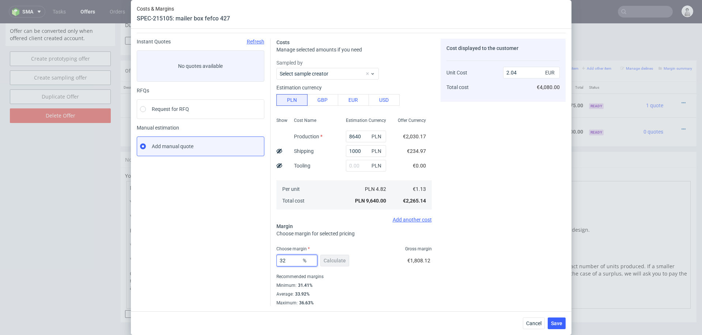
type input "1.67"
type input "32"
click at [502, 311] on div "2000 pcs Instant Quotes Refresh No quotes available RFQs Request for RFQ Manual…" at bounding box center [351, 170] width 440 height 283
click at [357, 151] on input "1000" at bounding box center [366, 151] width 40 height 12
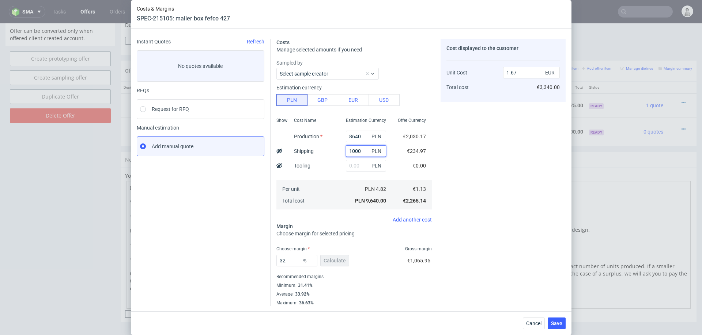
click at [357, 151] on input "1000" at bounding box center [366, 151] width 40 height 12
type input "900"
type input "1.65"
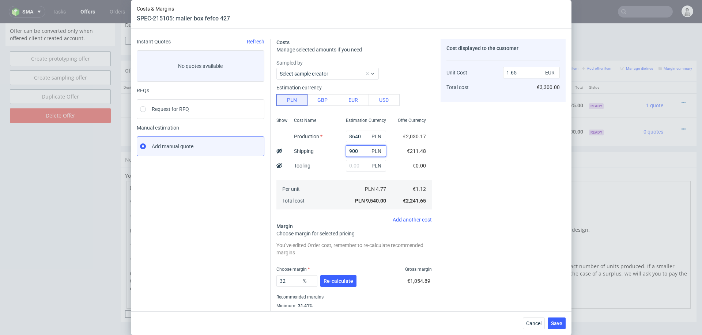
type input "900"
click at [298, 156] on div "Shipping" at bounding box center [303, 151] width 31 height 15
click at [323, 279] on button "Re-calculate" at bounding box center [338, 282] width 36 height 12
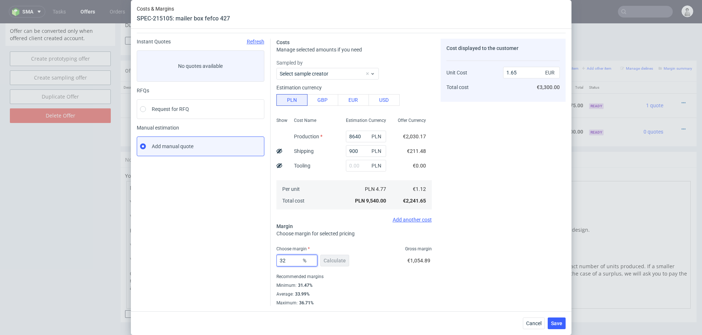
click at [293, 263] on input "32" at bounding box center [296, 261] width 41 height 12
click at [369, 276] on div "Recommended margins" at bounding box center [353, 277] width 155 height 9
click at [557, 323] on span "Save" at bounding box center [556, 323] width 11 height 5
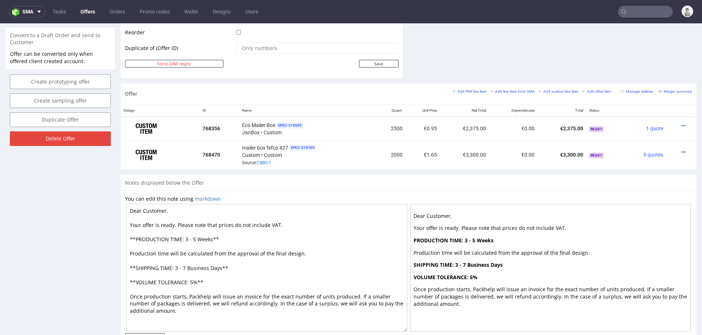
scroll to position [376, 0]
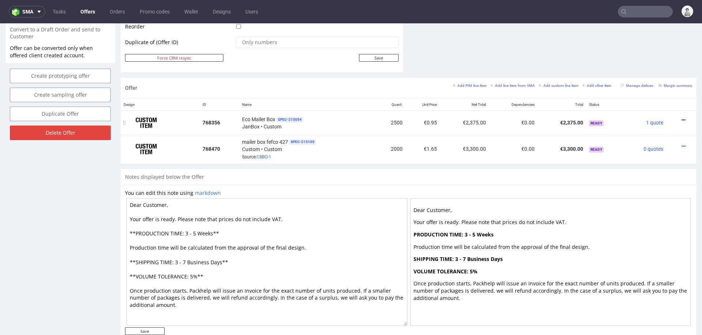
click at [681, 118] on icon at bounding box center [683, 120] width 4 height 5
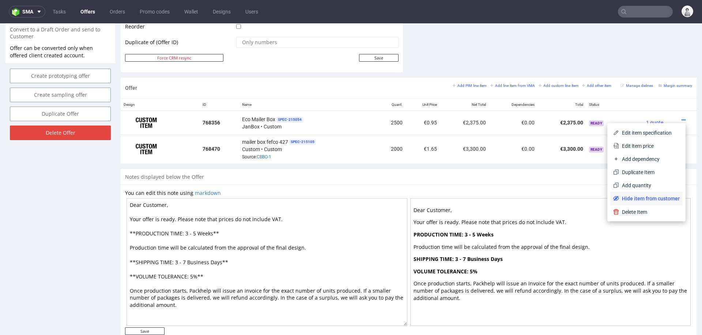
click at [619, 198] on span "Hide item from customer" at bounding box center [649, 198] width 61 height 7
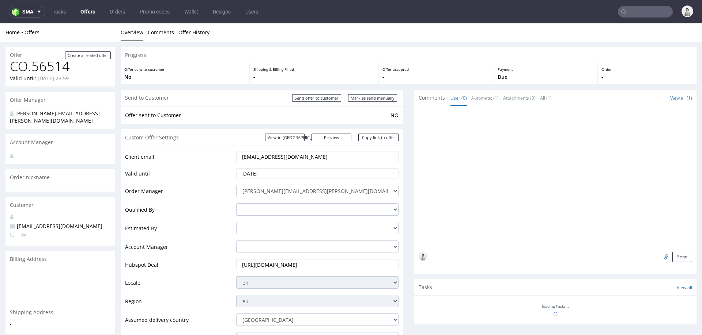
scroll to position [280, 0]
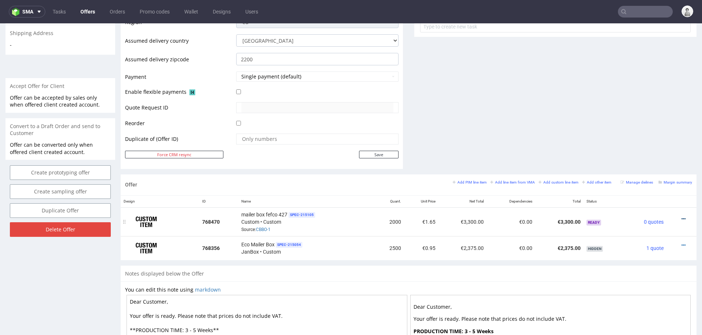
click at [681, 217] on icon at bounding box center [683, 219] width 4 height 5
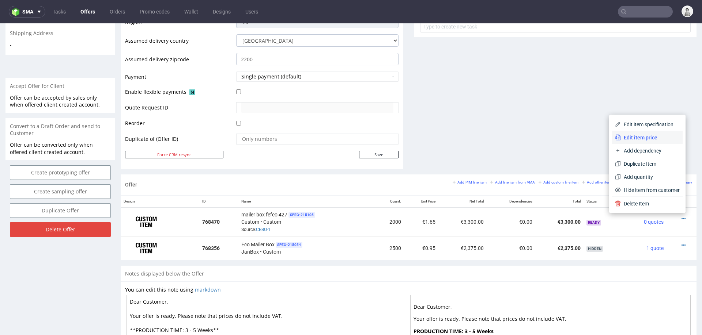
click at [639, 139] on span "Edit item price" at bounding box center [649, 137] width 59 height 7
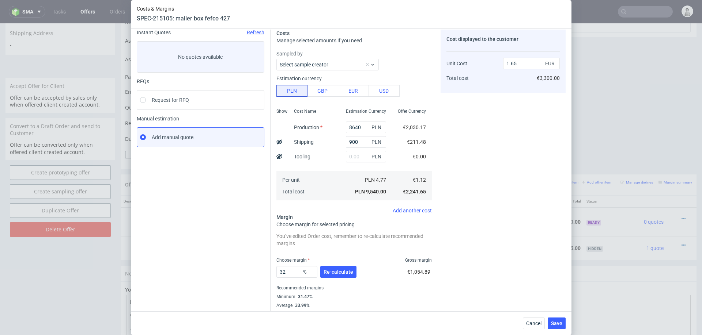
scroll to position [29, 0]
click at [291, 272] on input "32" at bounding box center [296, 272] width 41 height 12
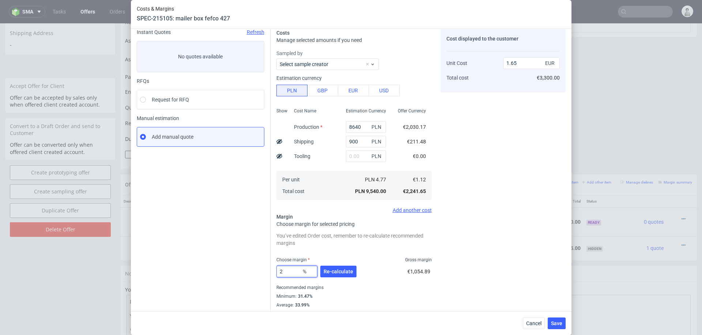
type input "29"
type input "1.58"
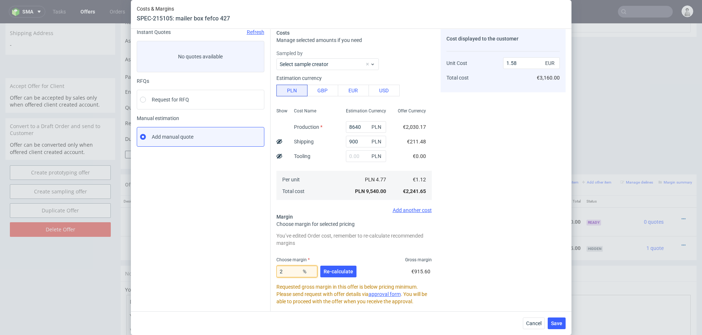
type input "27"
type input "1.54"
type input "28"
type input "1.56"
type input "29"
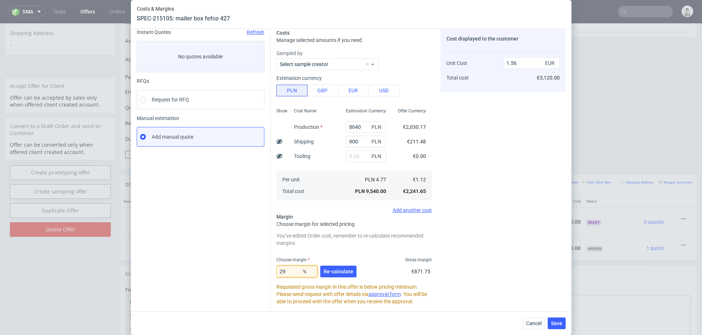
type input "1.58"
type input "29"
click at [524, 254] on div "Cost displayed to the customer Unit Cost Total cost 1.58 EUR €3,160.00" at bounding box center [502, 213] width 125 height 368
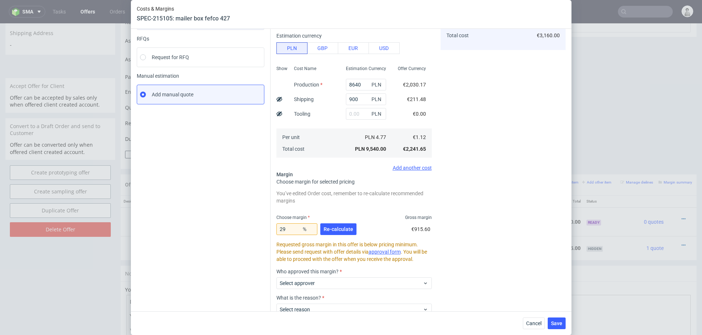
scroll to position [75, 0]
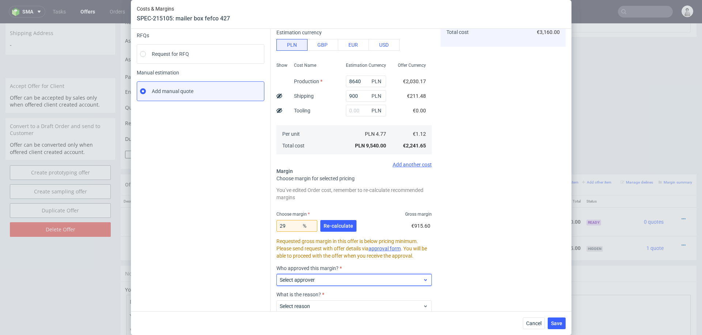
click at [339, 283] on span "Select approver" at bounding box center [351, 280] width 143 height 7
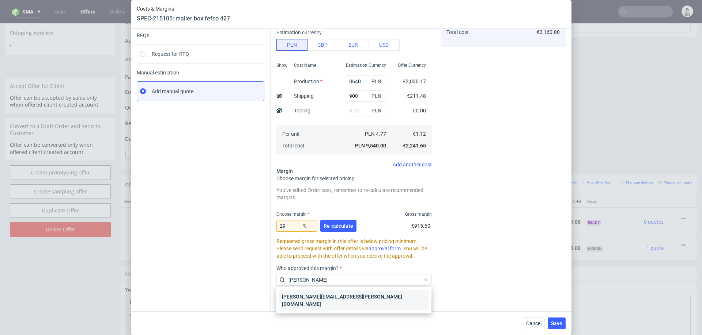
type input "marta"
click at [320, 293] on div "marta.kozlowska@packhelp.com" at bounding box center [353, 300] width 149 height 20
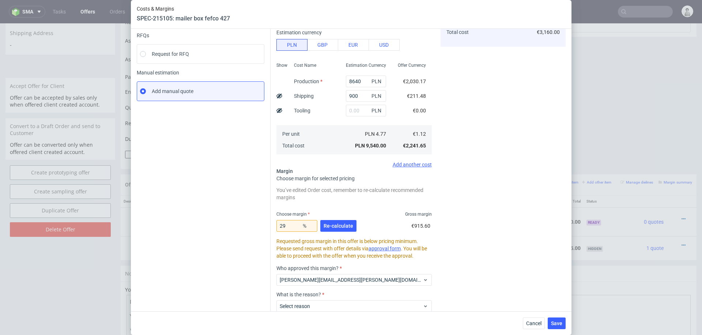
click at [320, 293] on label "What is the reason?" at bounding box center [353, 295] width 155 height 6
click at [308, 310] on div "Select reason" at bounding box center [353, 307] width 155 height 12
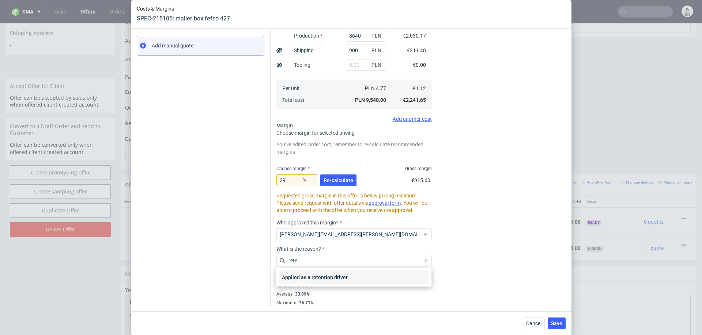
type input "rete"
click at [320, 280] on div "Applied as a retention driver" at bounding box center [353, 277] width 149 height 13
click at [320, 280] on div "Recommended margins" at bounding box center [353, 277] width 155 height 9
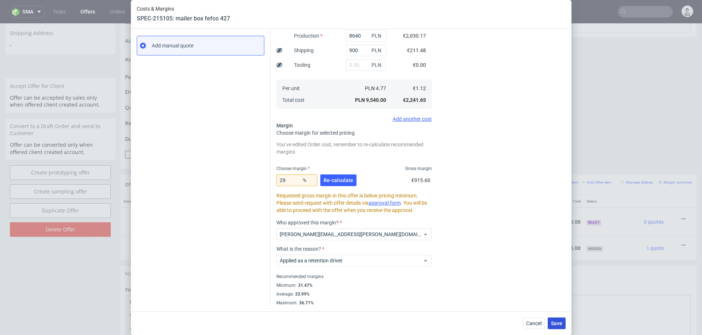
click at [554, 322] on span "Save" at bounding box center [556, 323] width 11 height 5
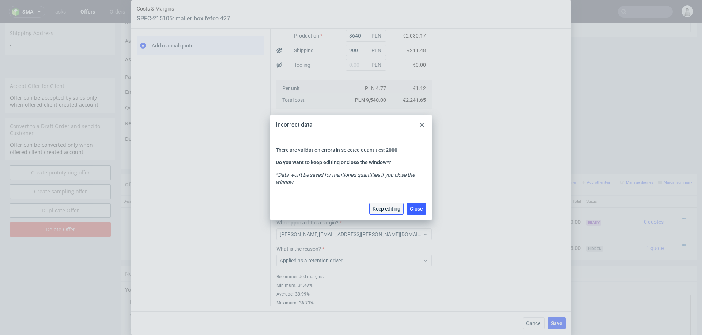
click at [390, 208] on span "Keep editing" at bounding box center [386, 208] width 28 height 5
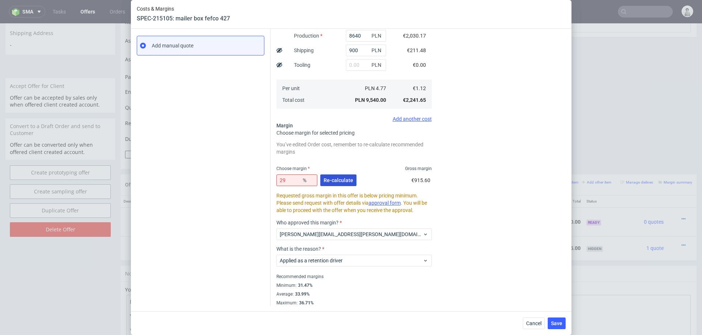
click at [345, 179] on span "Re-calculate" at bounding box center [338, 180] width 30 height 5
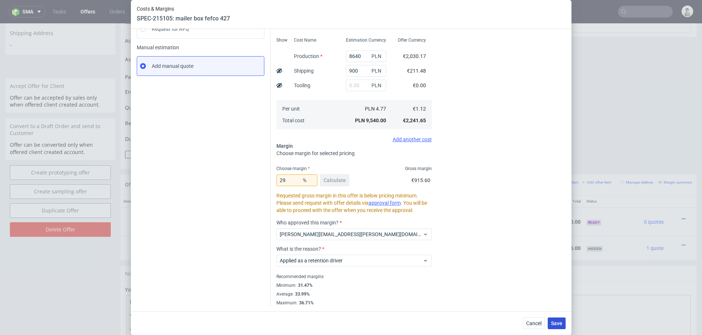
click at [557, 320] on button "Save" at bounding box center [556, 324] width 18 height 12
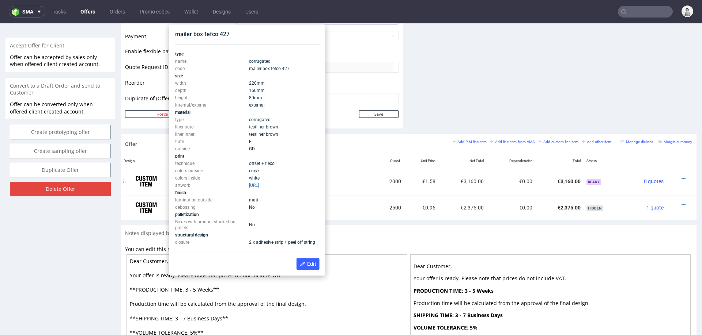
scroll to position [319, 0]
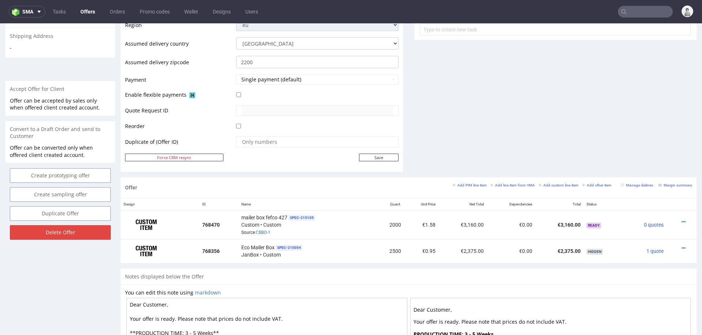
scroll to position [76, 0]
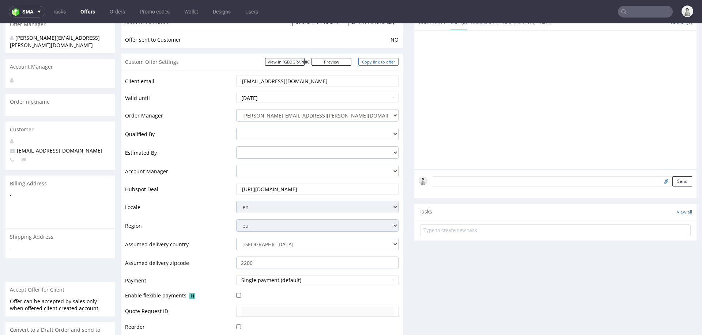
click at [383, 61] on link "Copy link to offer" at bounding box center [378, 62] width 40 height 8
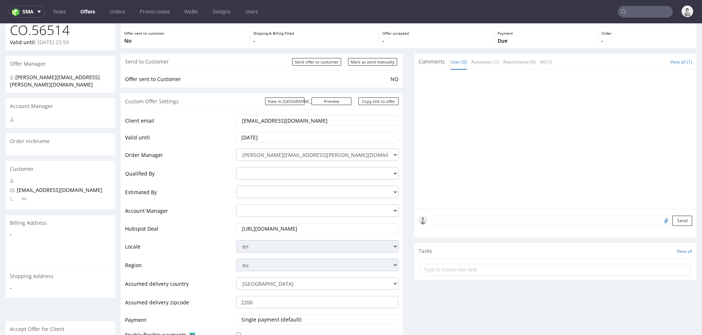
scroll to position [35, 0]
click at [370, 64] on input "Mark as send manually" at bounding box center [372, 63] width 49 height 8
type input "In progress..."
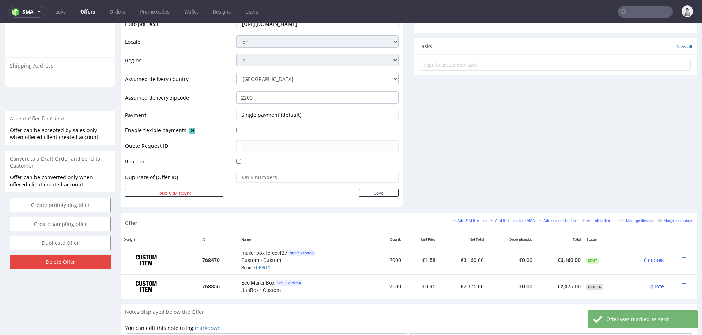
scroll to position [255, 0]
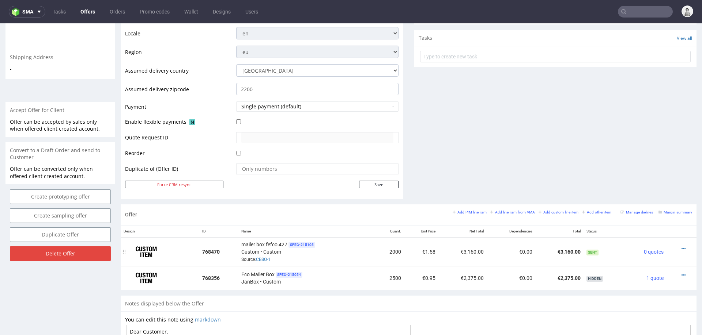
click at [676, 246] on div at bounding box center [679, 249] width 20 height 7
click at [681, 247] on icon at bounding box center [683, 249] width 4 height 5
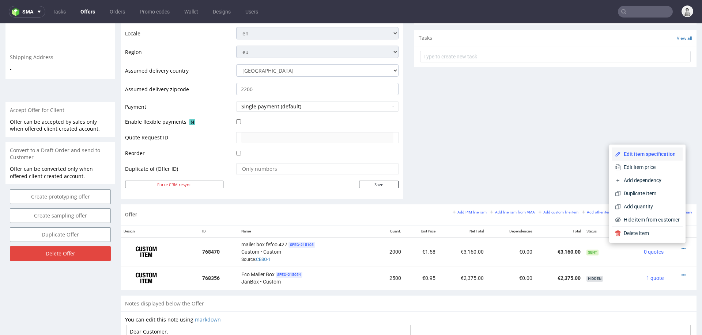
click at [663, 157] on span "Edit item specification" at bounding box center [649, 154] width 59 height 7
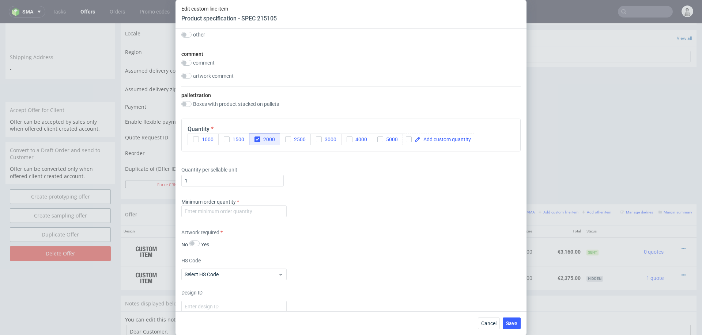
scroll to position [956, 0]
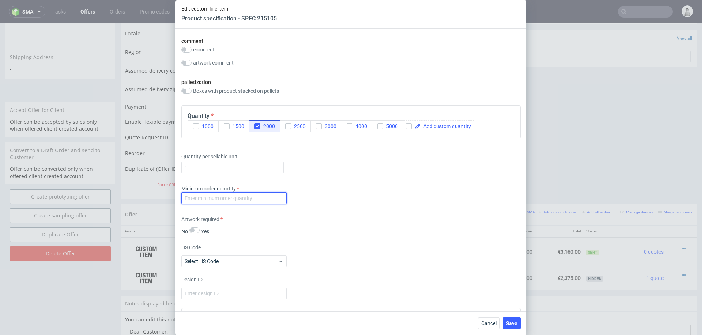
click at [274, 193] on input "number" at bounding box center [233, 199] width 105 height 12
type input "1000"
click at [385, 221] on div "Artwork required No Yes" at bounding box center [350, 225] width 339 height 19
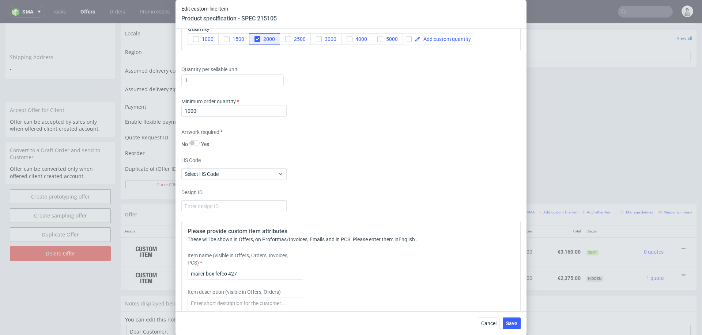
scroll to position [1044, 0]
click at [271, 271] on input "mailer box fefco 427" at bounding box center [244, 274] width 115 height 12
type input "mailer box fefco 427, 22x16x8 cm, offset/flexo + matt lam. + adhesive strip"
click at [519, 330] on div "Cancel Save" at bounding box center [350, 324] width 351 height 24
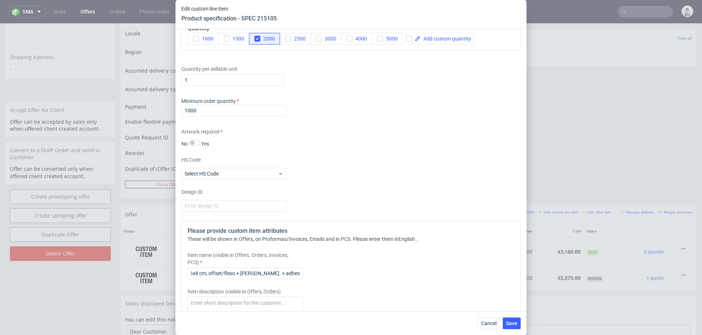
scroll to position [0, 0]
click at [513, 325] on span "Save" at bounding box center [511, 323] width 11 height 5
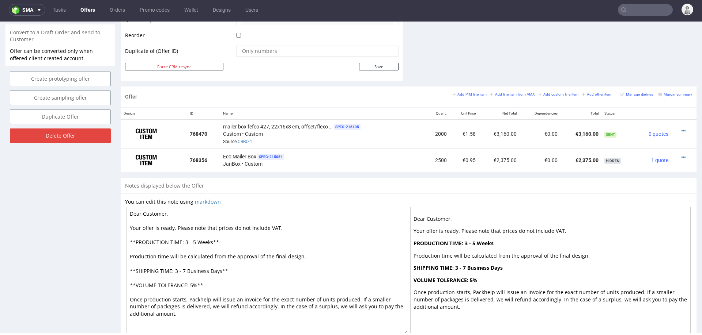
scroll to position [399, 0]
